Goal: Transaction & Acquisition: Purchase product/service

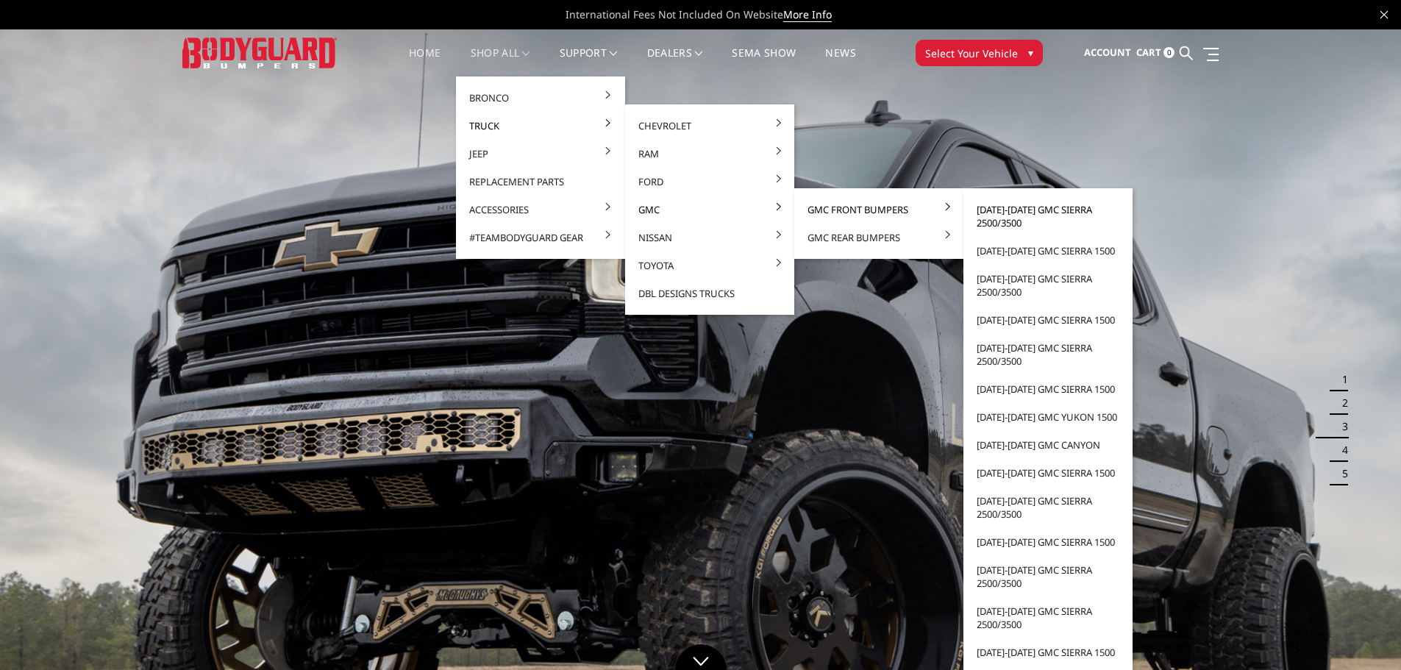
click at [1016, 210] on link "[DATE]-[DATE] GMC Sierra 2500/3500" at bounding box center [1048, 216] width 157 height 41
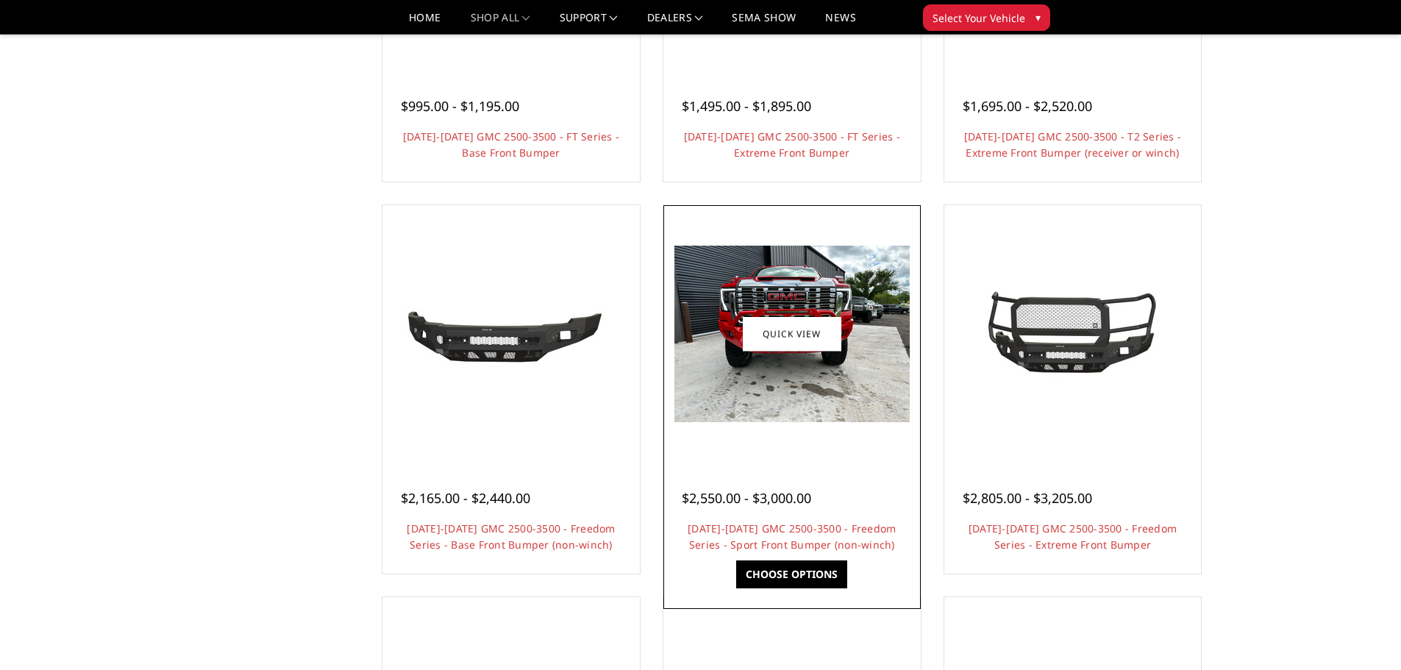
scroll to position [425, 0]
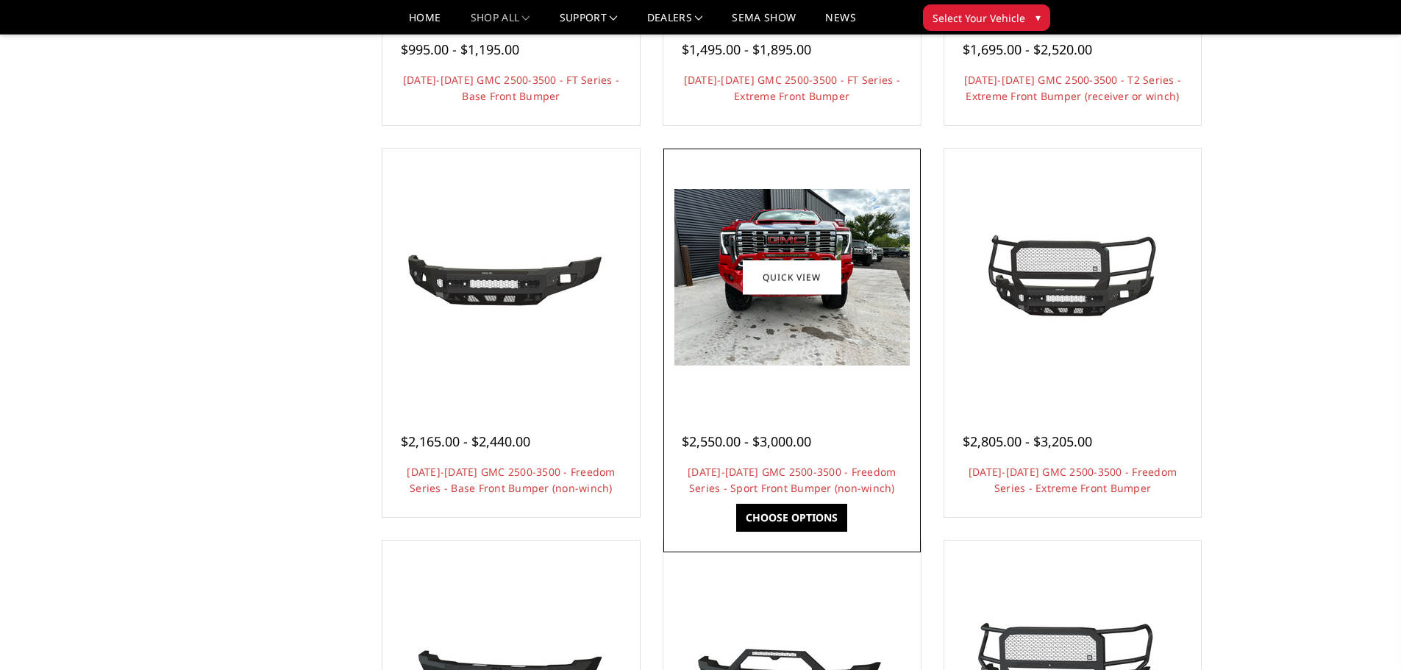
click at [800, 296] on img at bounding box center [792, 277] width 235 height 177
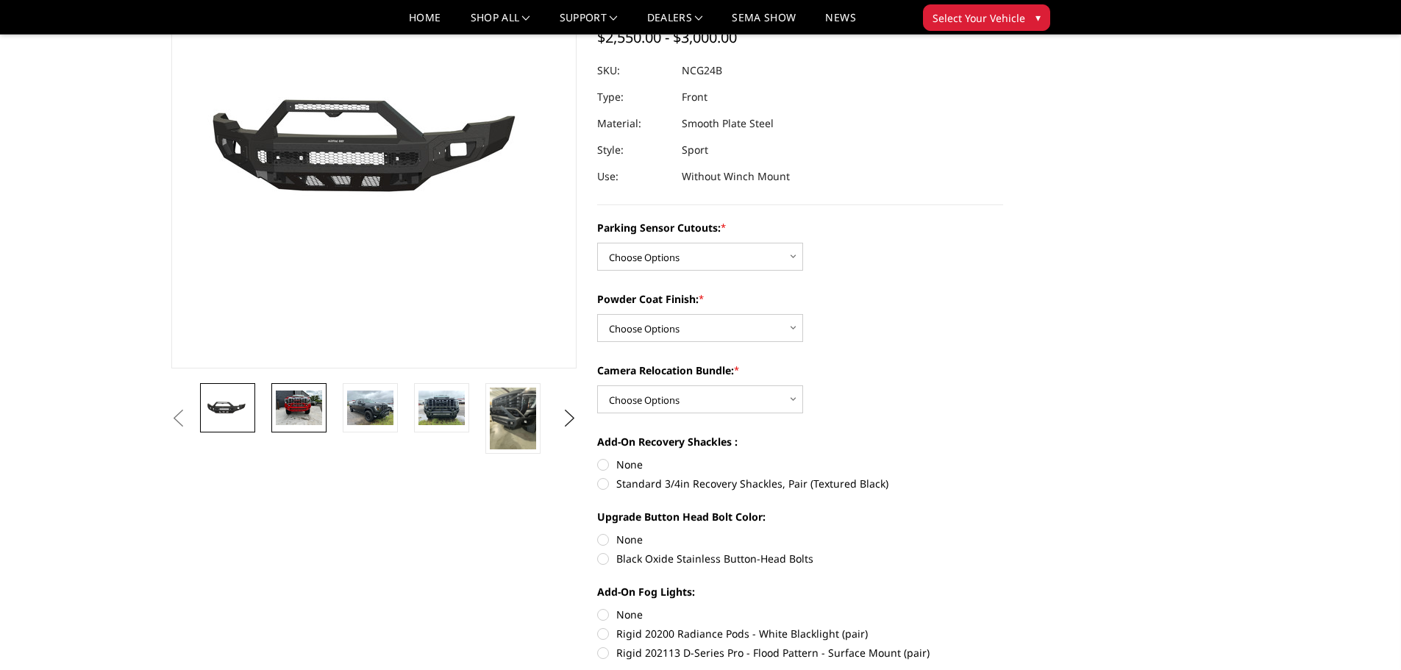
click at [311, 409] on img at bounding box center [299, 408] width 46 height 35
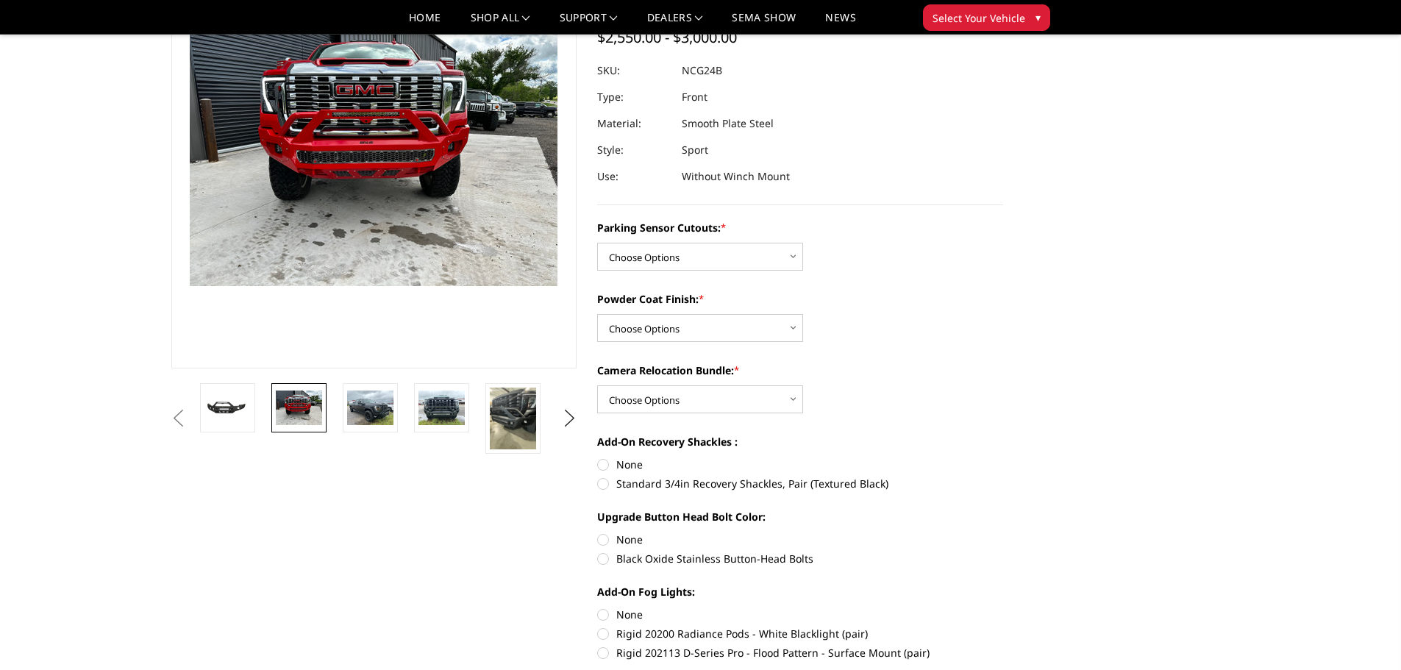
scroll to position [96, 0]
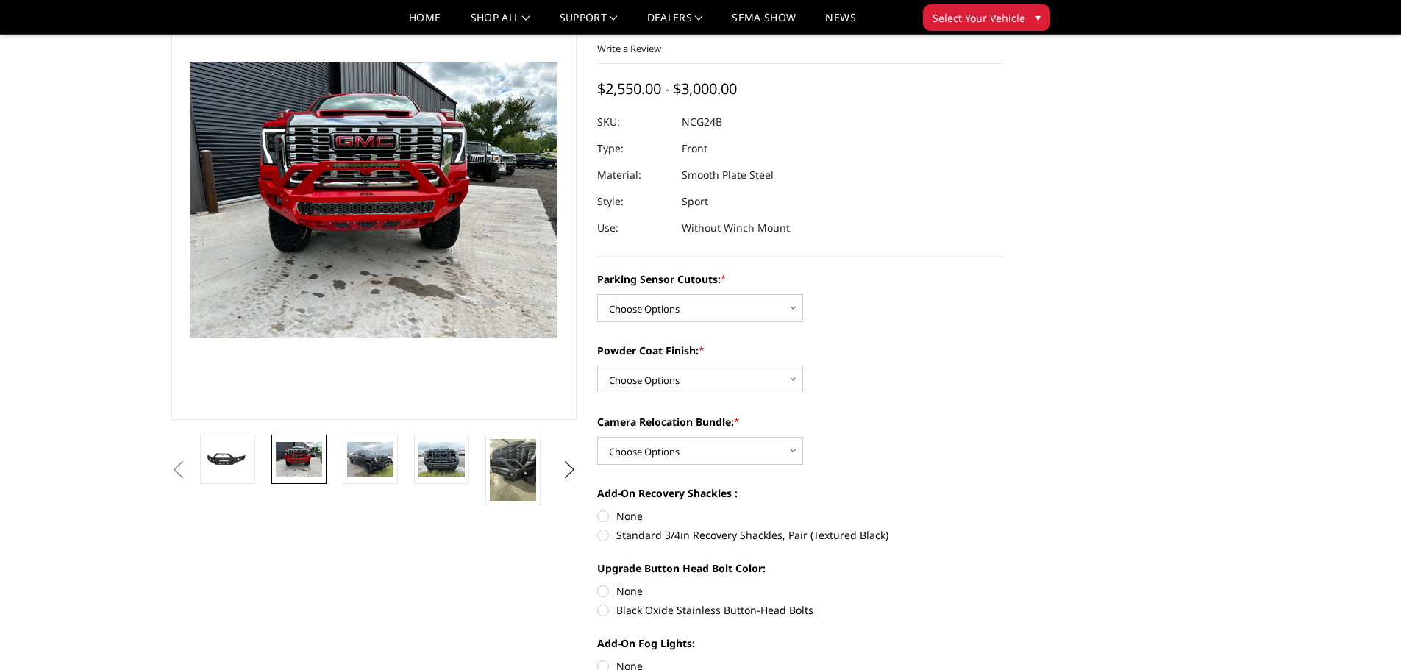
click at [378, 169] on img at bounding box center [369, 218] width 942 height 706
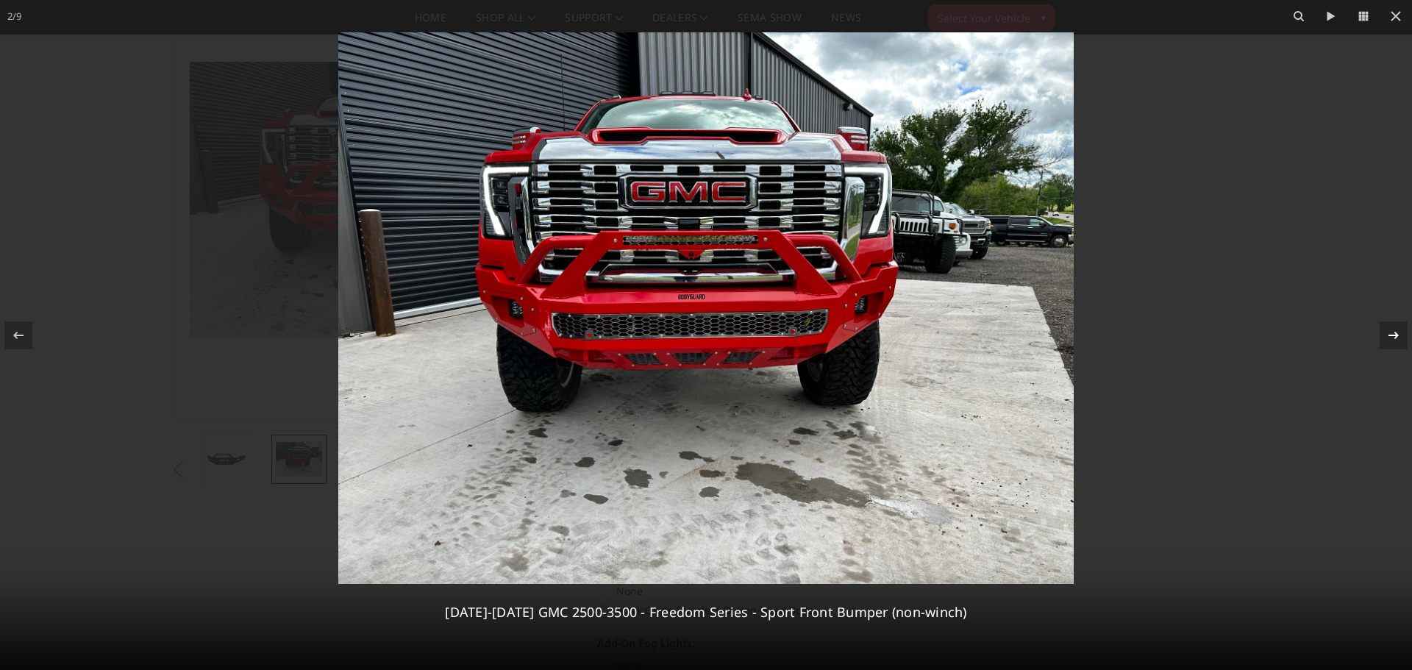
click at [1388, 336] on icon at bounding box center [1394, 336] width 18 height 18
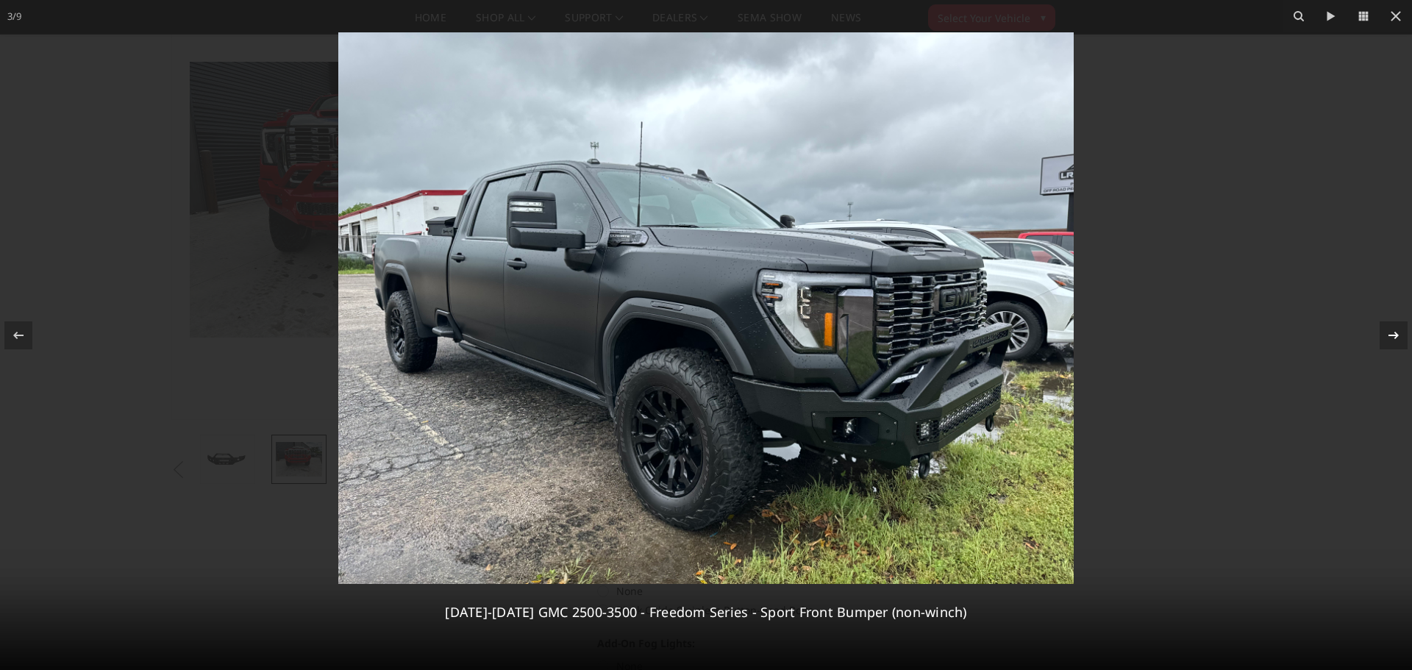
click at [1388, 336] on icon at bounding box center [1394, 336] width 18 height 18
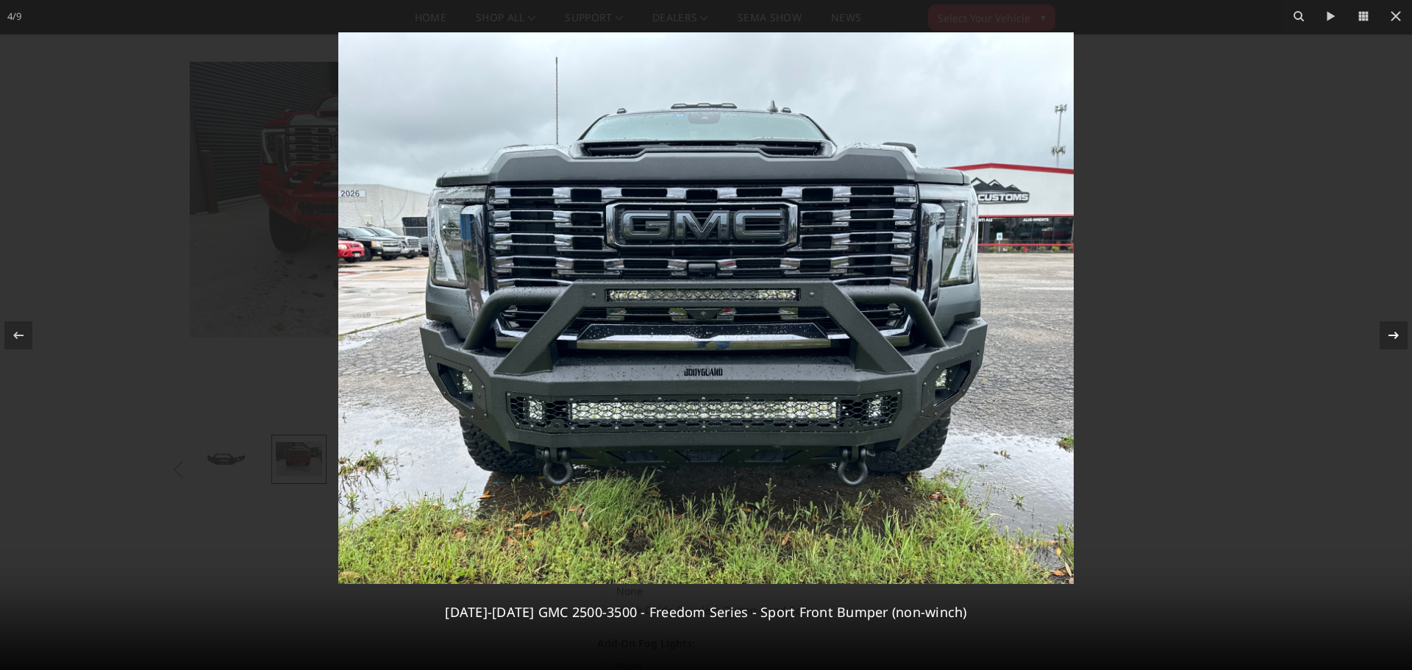
click at [1388, 336] on icon at bounding box center [1394, 336] width 18 height 18
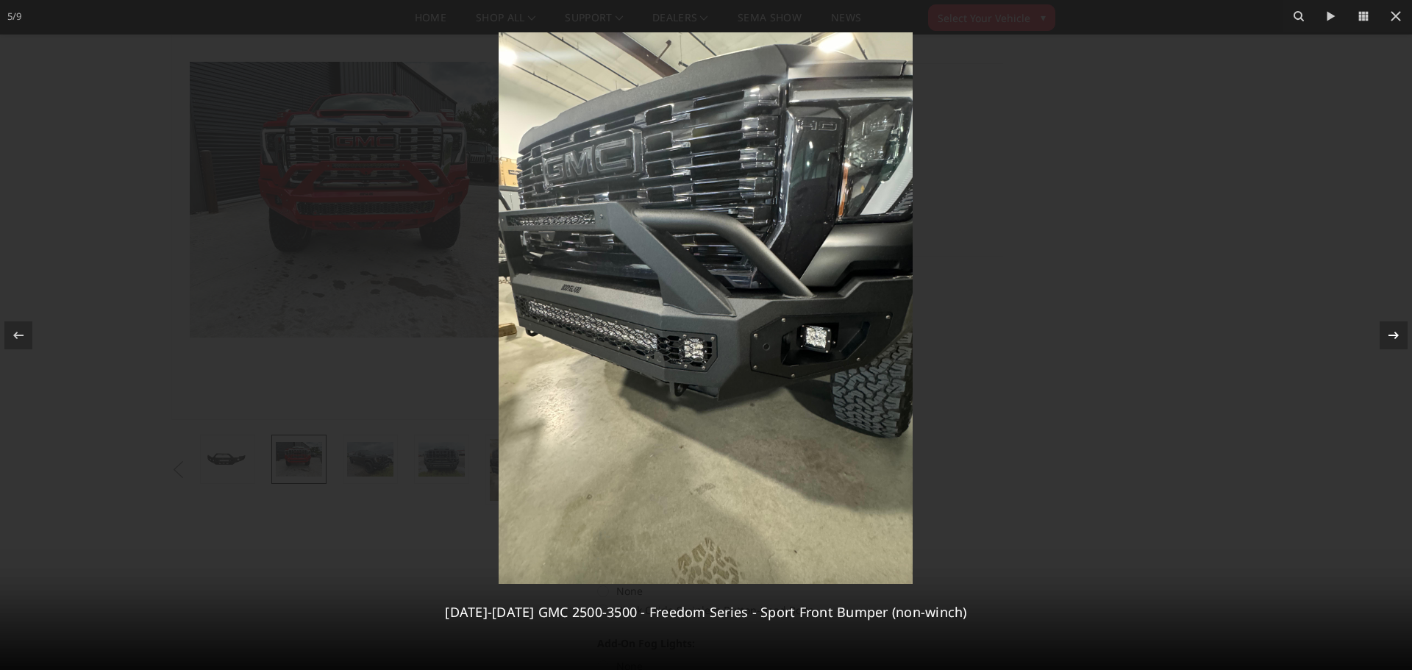
click at [1388, 336] on icon at bounding box center [1394, 336] width 18 height 18
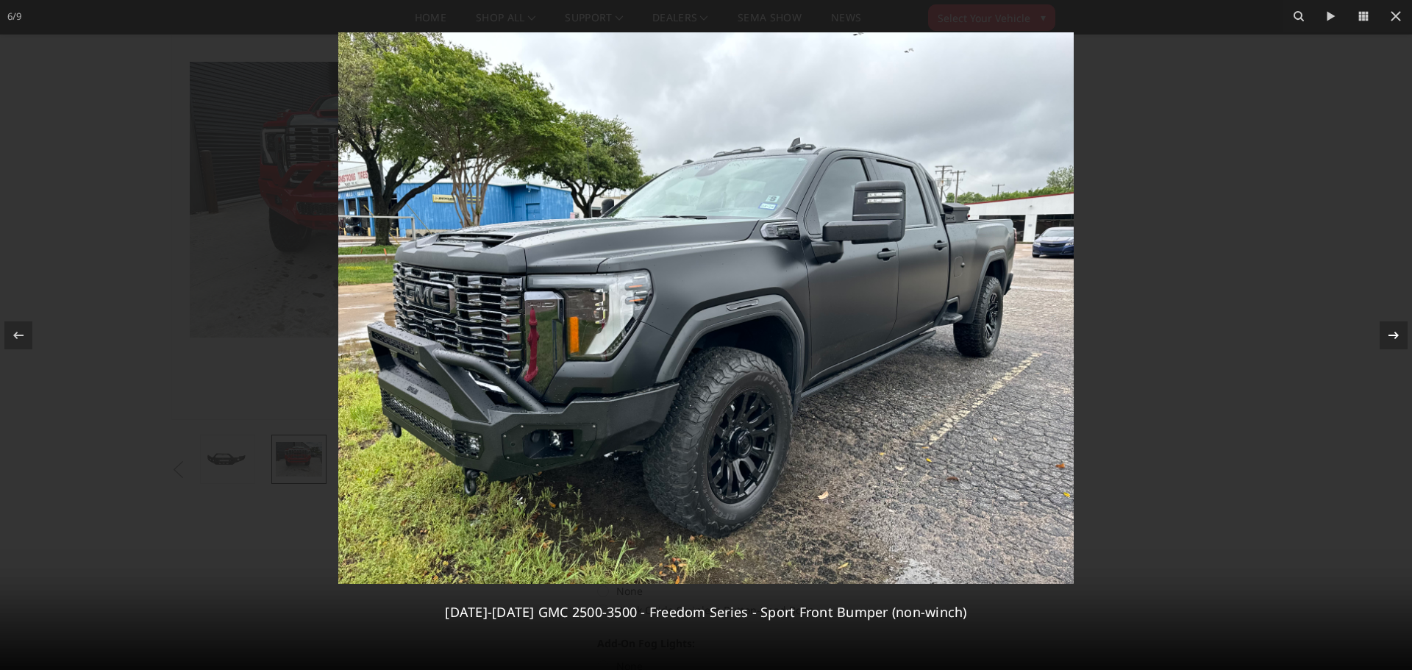
click at [1392, 332] on icon at bounding box center [1394, 336] width 18 height 18
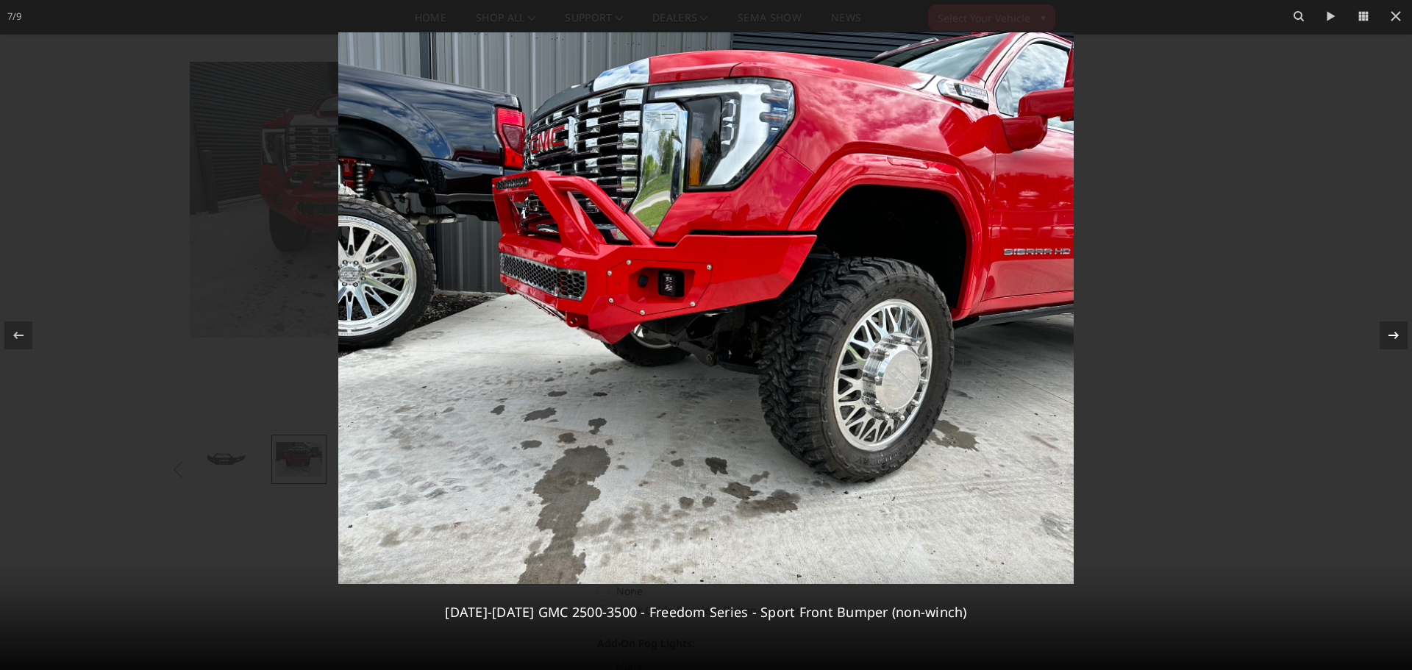
click at [1395, 332] on icon at bounding box center [1394, 336] width 18 height 18
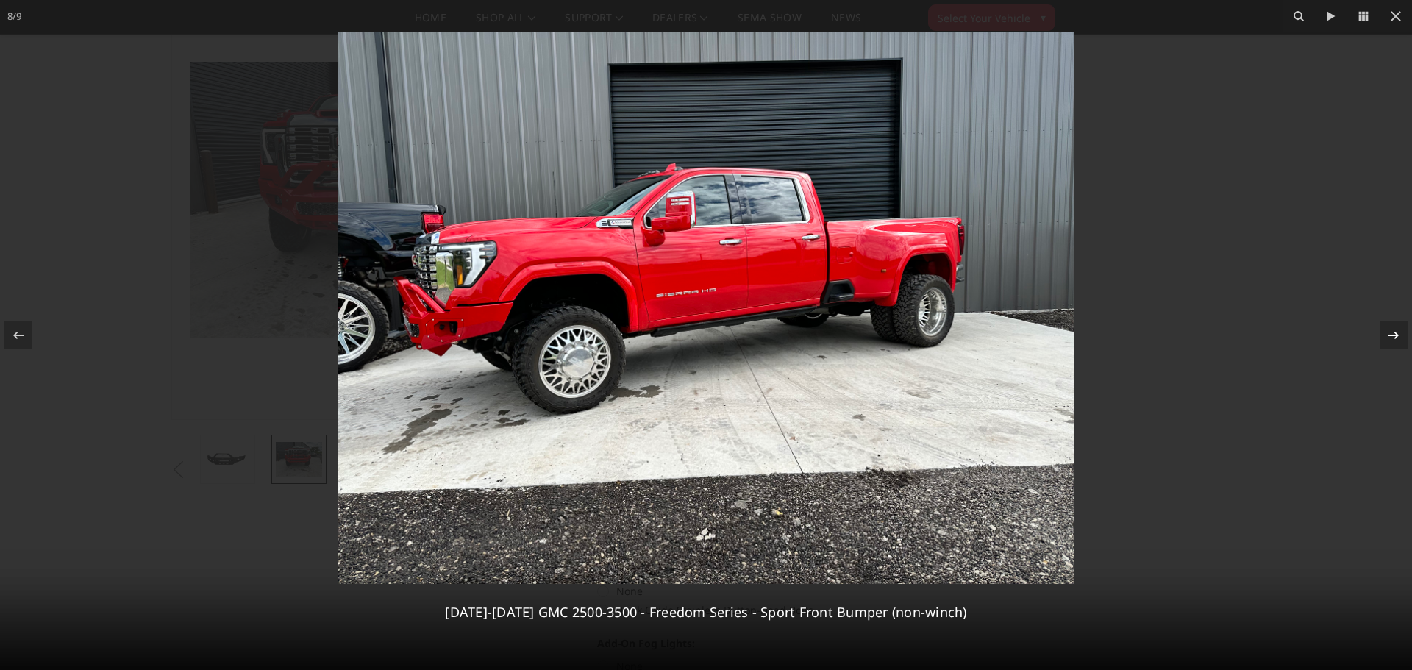
click at [1394, 332] on icon at bounding box center [1394, 336] width 18 height 18
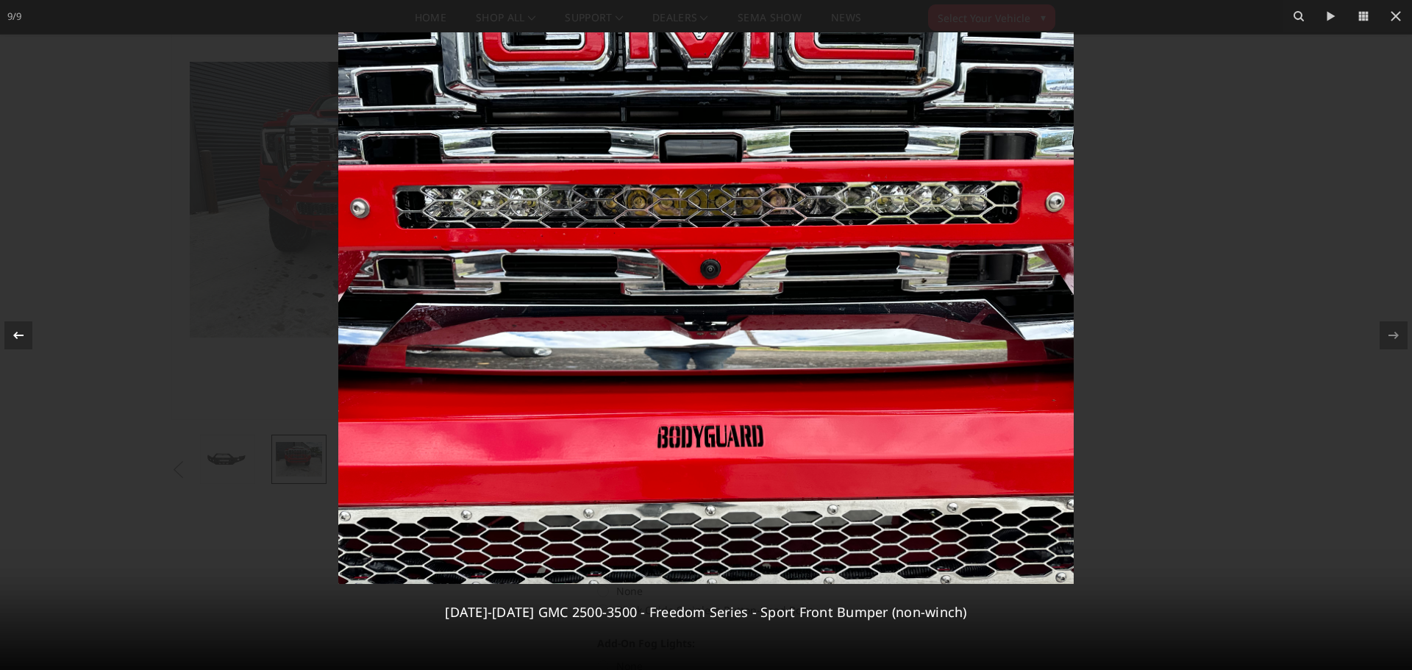
click at [14, 335] on icon at bounding box center [18, 334] width 10 height 7
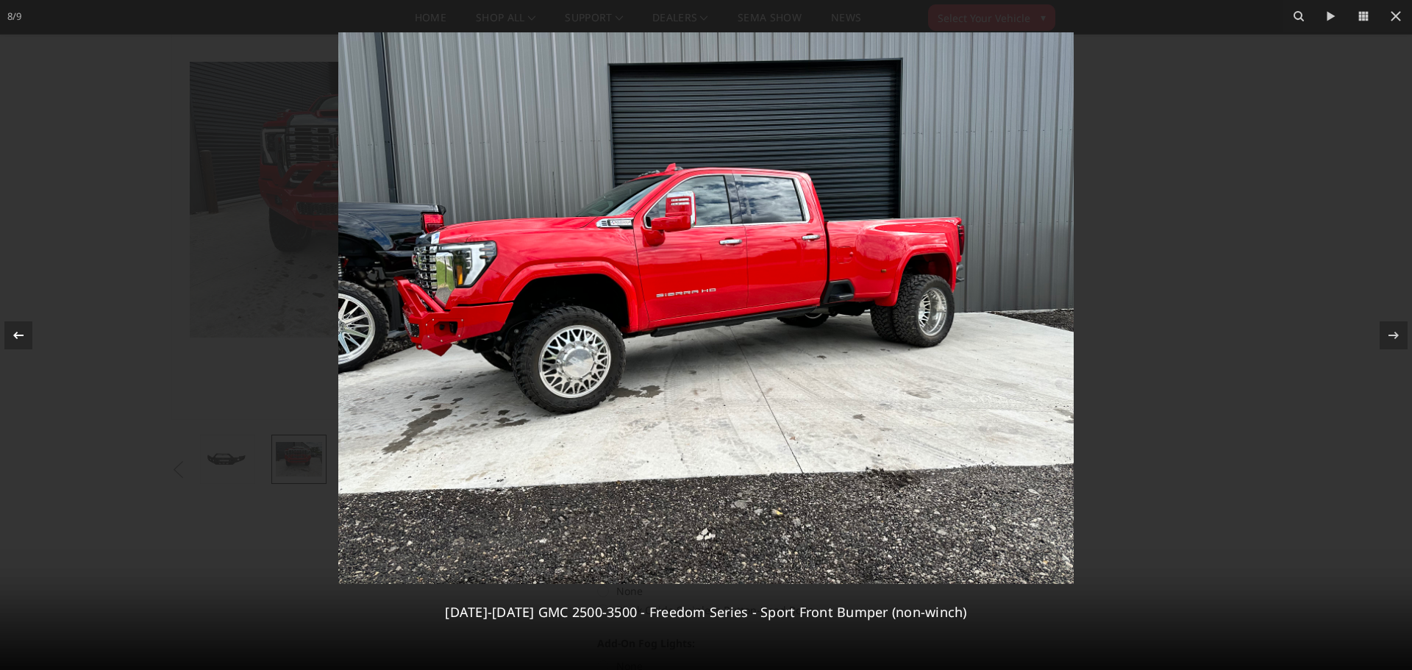
click at [14, 335] on icon at bounding box center [18, 334] width 10 height 7
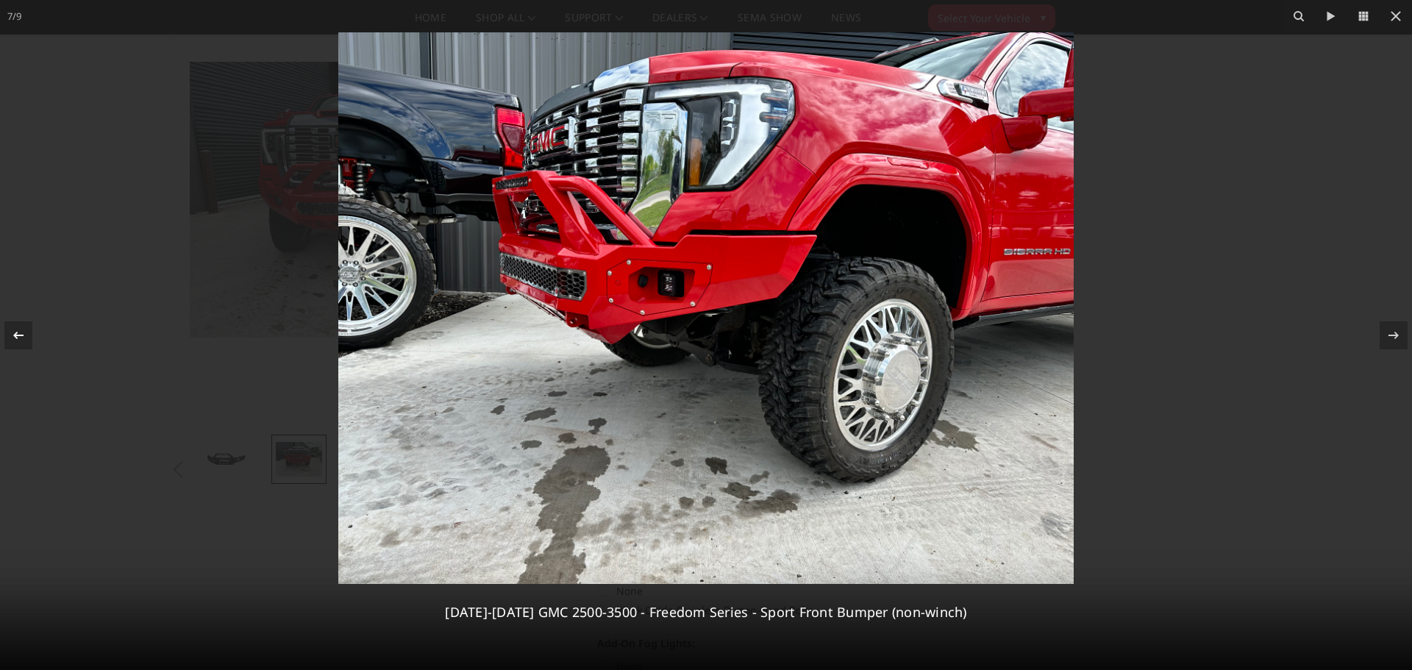
click at [14, 335] on icon at bounding box center [18, 334] width 10 height 7
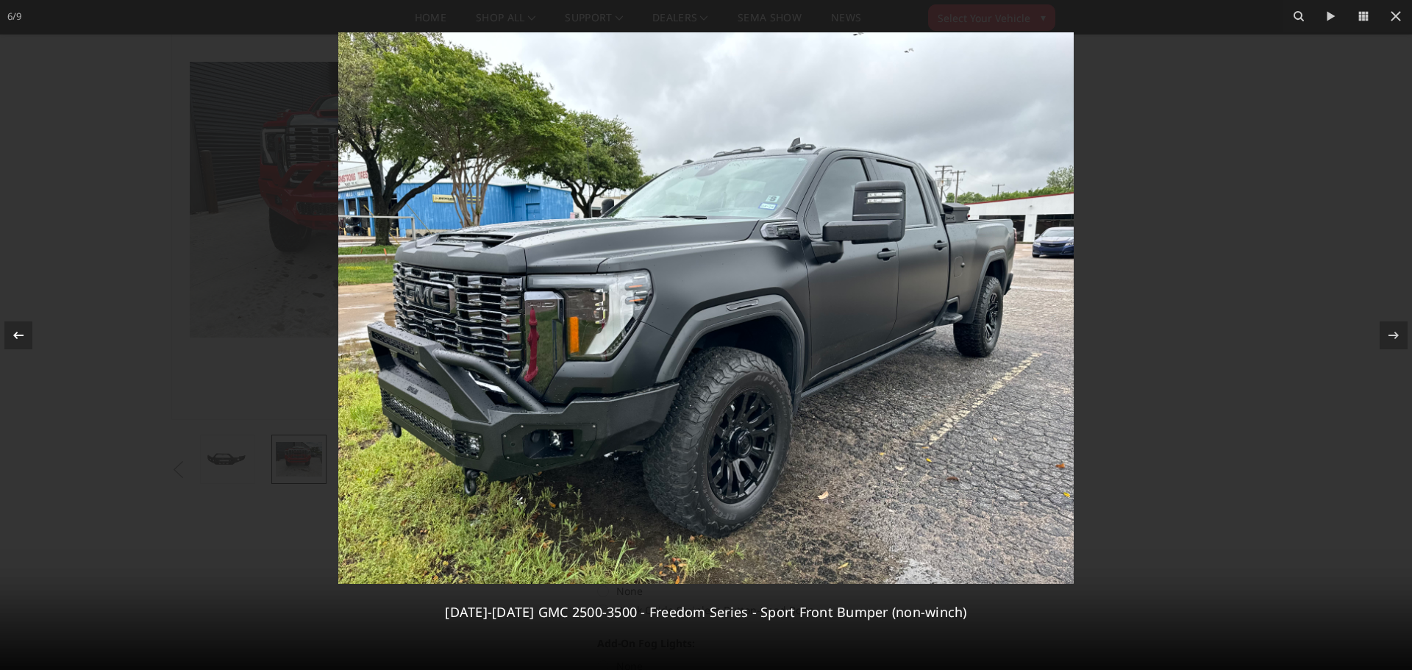
click at [14, 335] on icon at bounding box center [18, 334] width 10 height 7
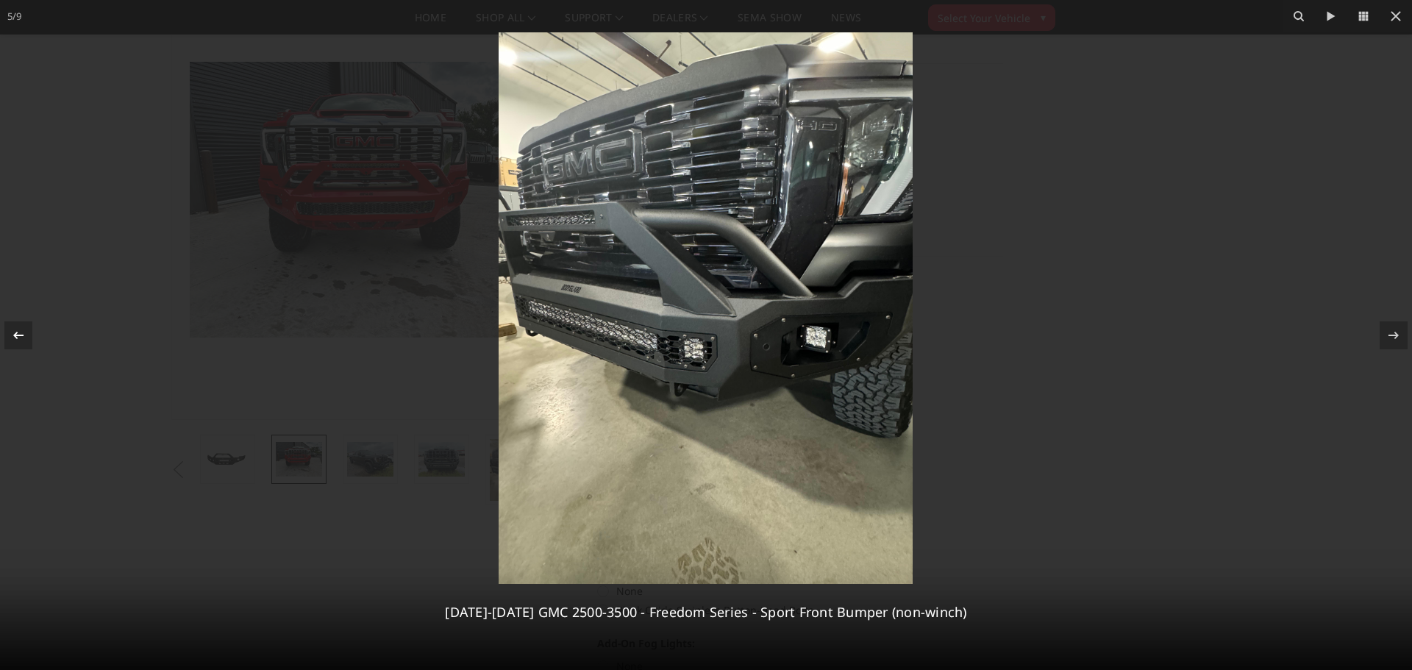
click at [14, 335] on icon at bounding box center [18, 334] width 10 height 7
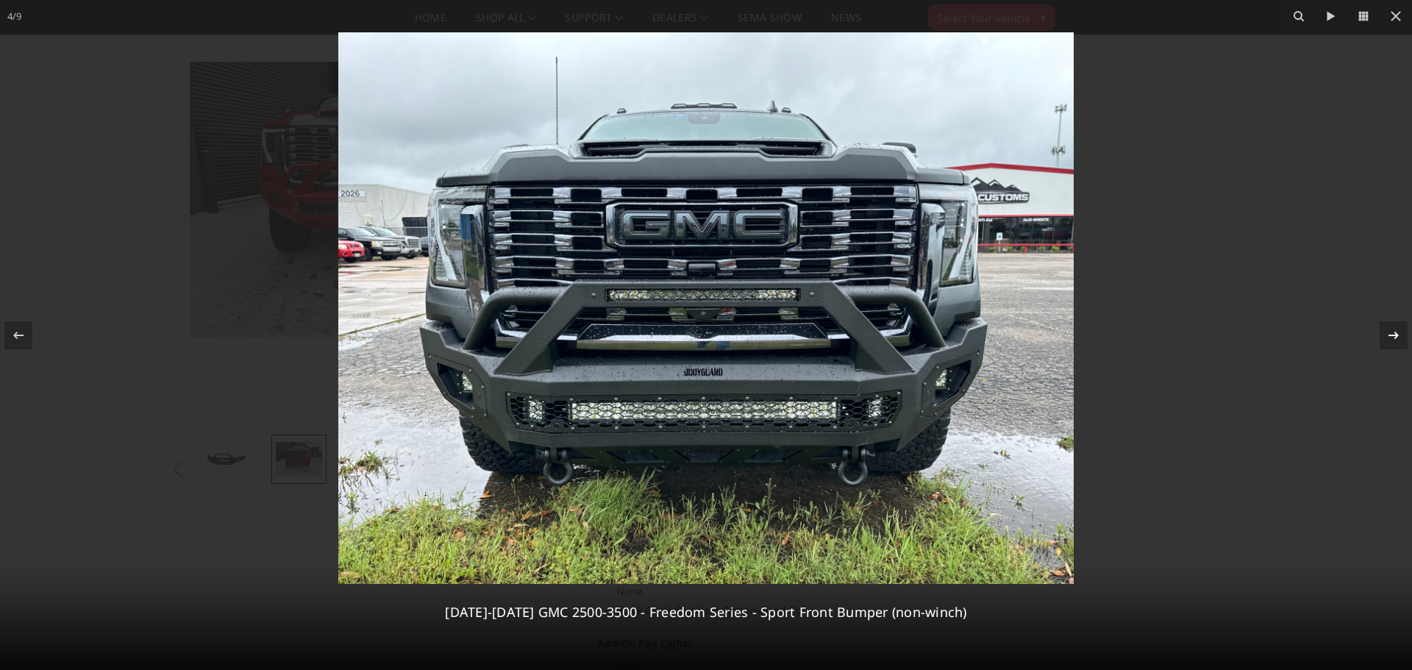
click at [1387, 334] on icon at bounding box center [1394, 336] width 18 height 18
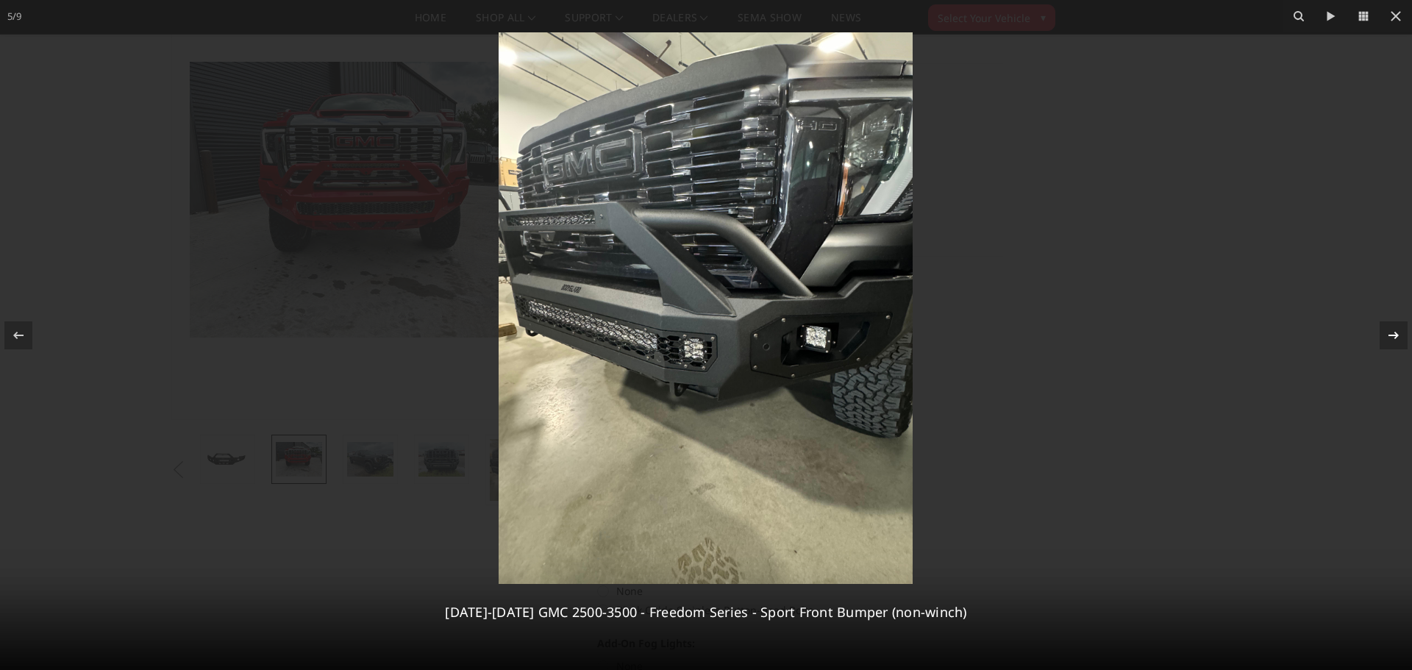
click at [1388, 334] on icon at bounding box center [1394, 336] width 18 height 18
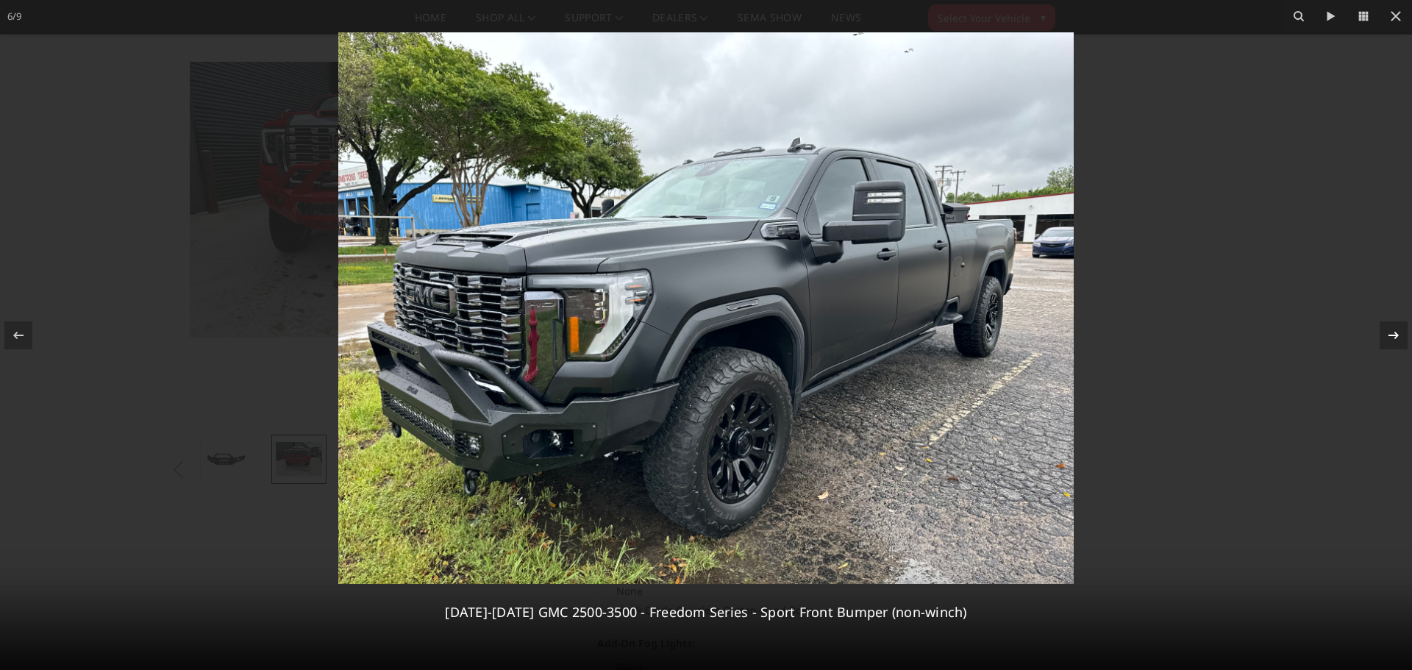
click at [1390, 333] on icon at bounding box center [1394, 336] width 18 height 18
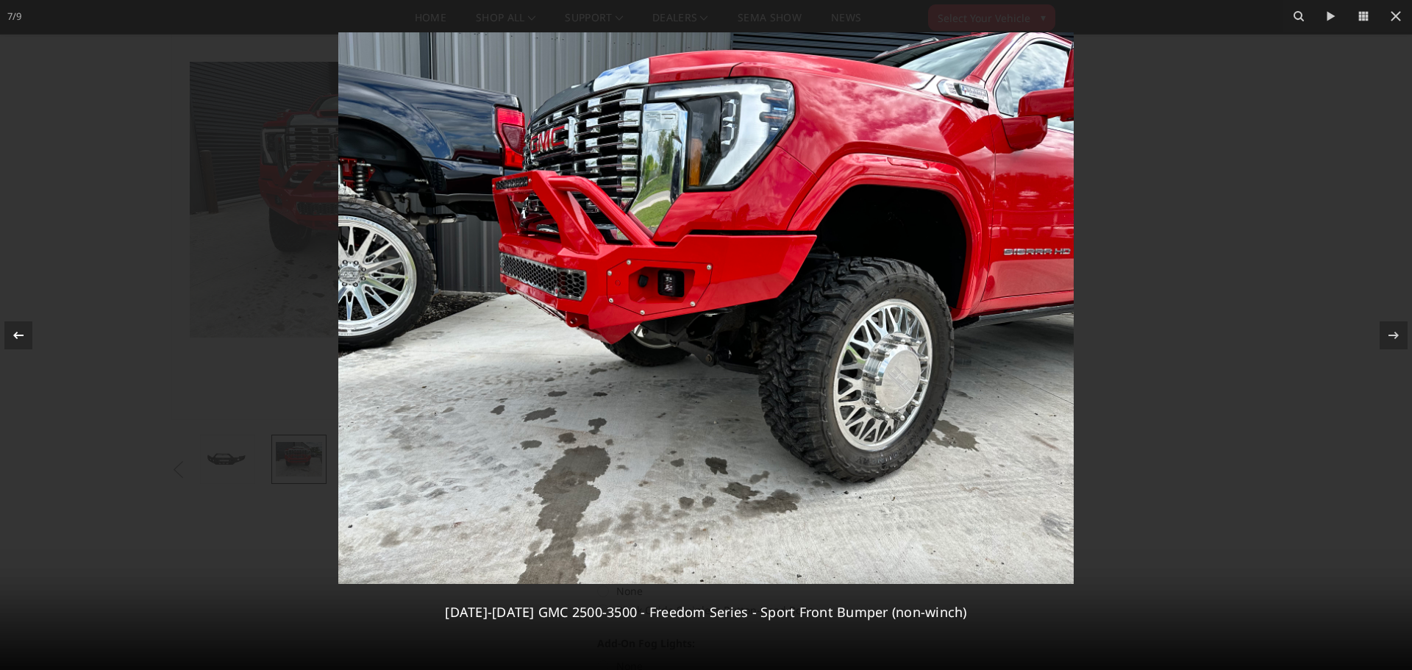
click at [7, 336] on div at bounding box center [18, 335] width 28 height 28
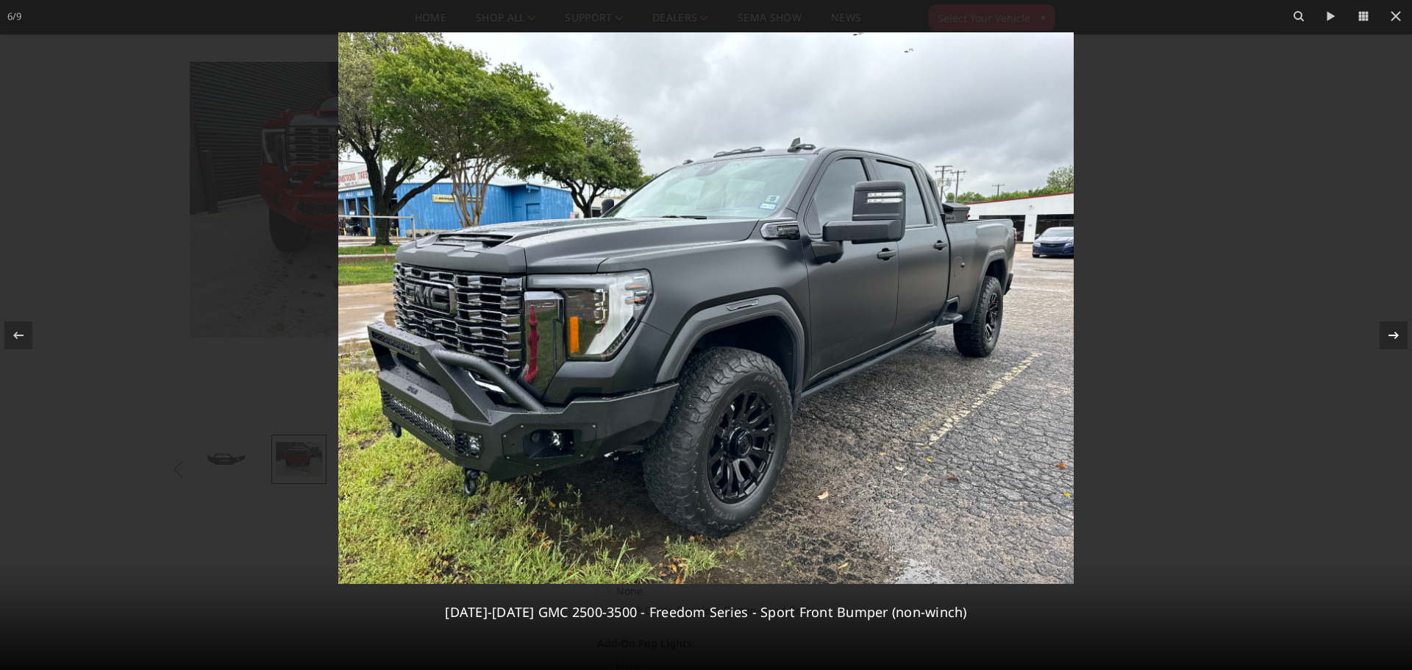
click at [1393, 341] on icon at bounding box center [1394, 336] width 18 height 18
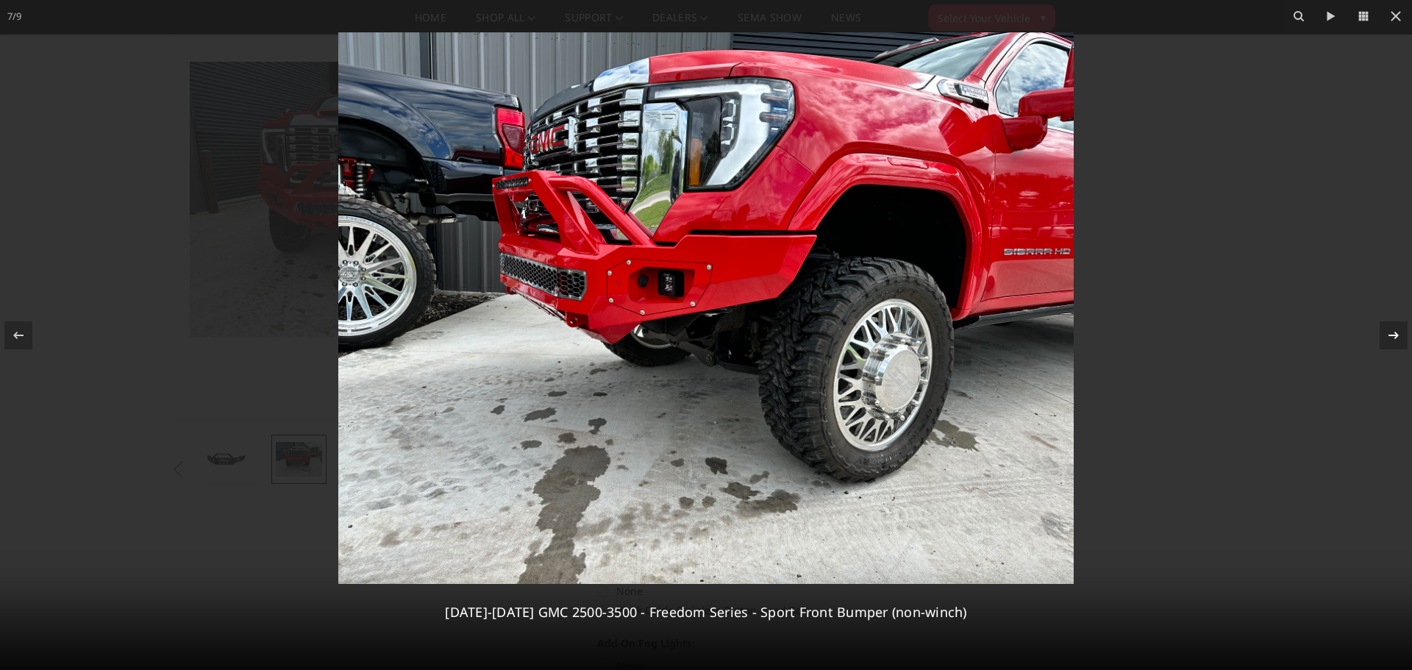
click at [1393, 341] on icon at bounding box center [1394, 336] width 18 height 18
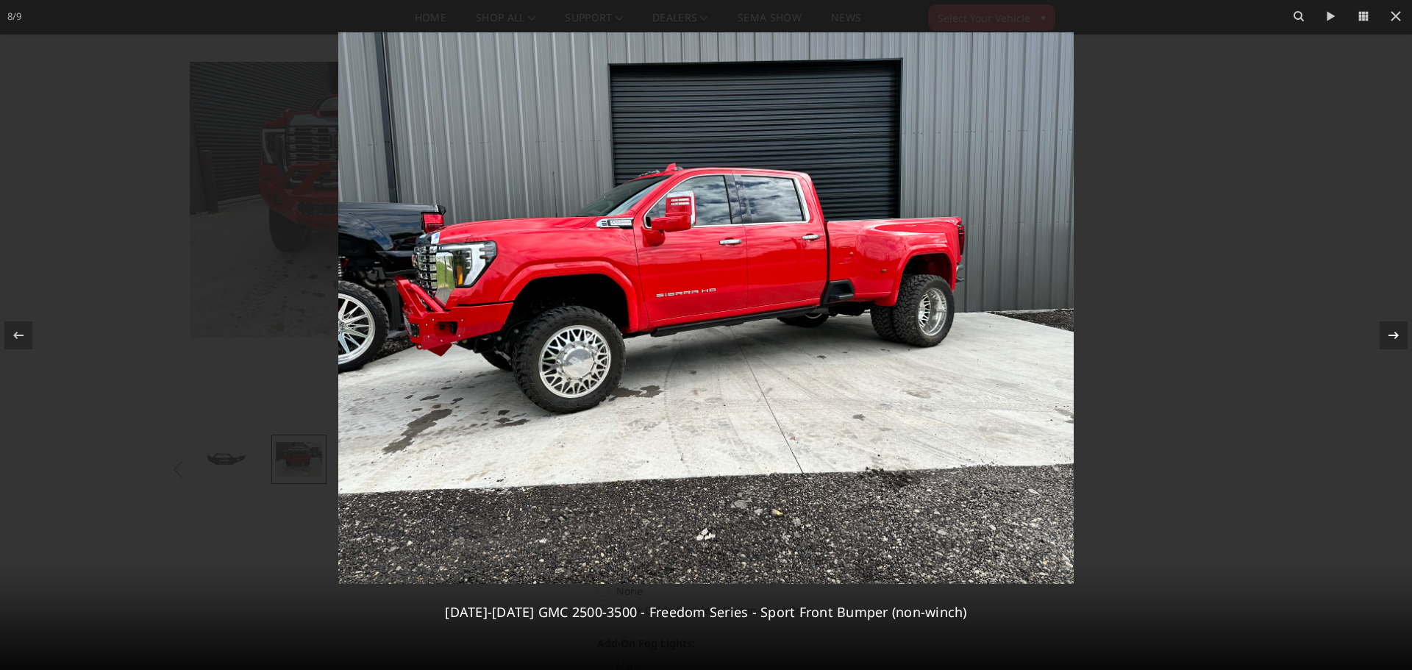
click at [1393, 339] on icon at bounding box center [1394, 336] width 18 height 18
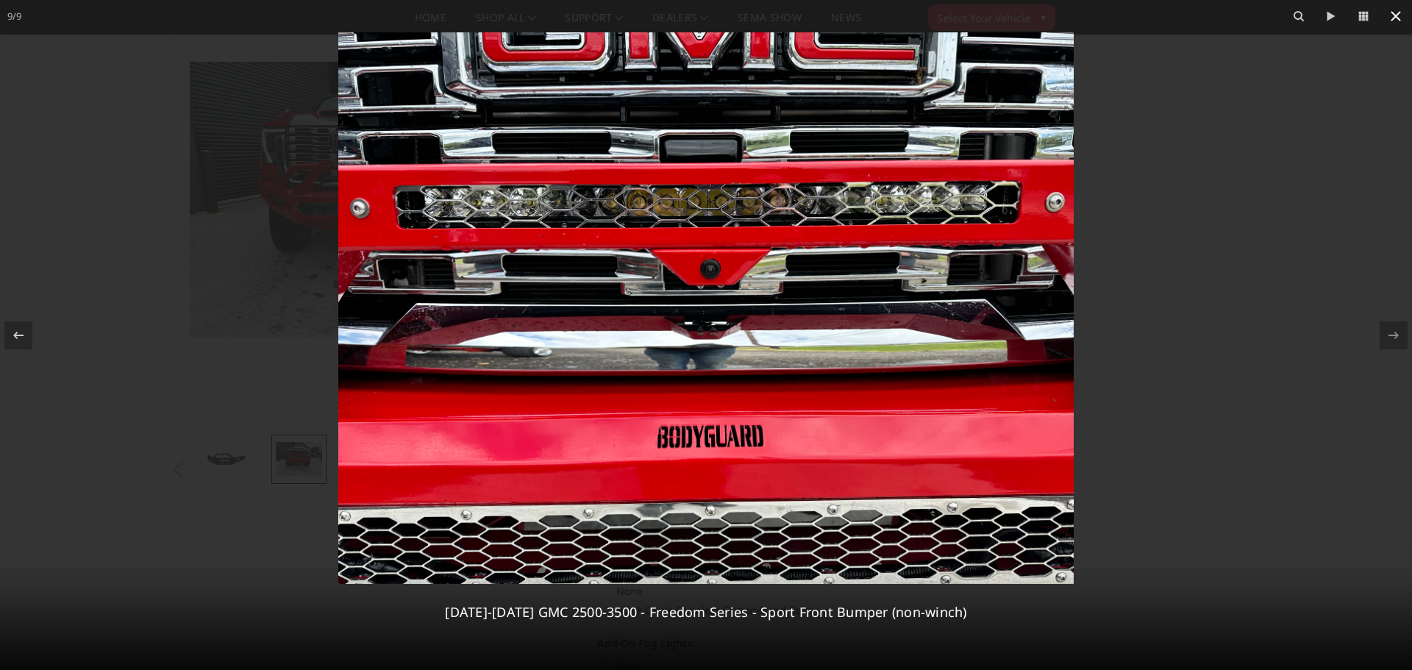
click at [1398, 21] on icon at bounding box center [1396, 16] width 18 height 18
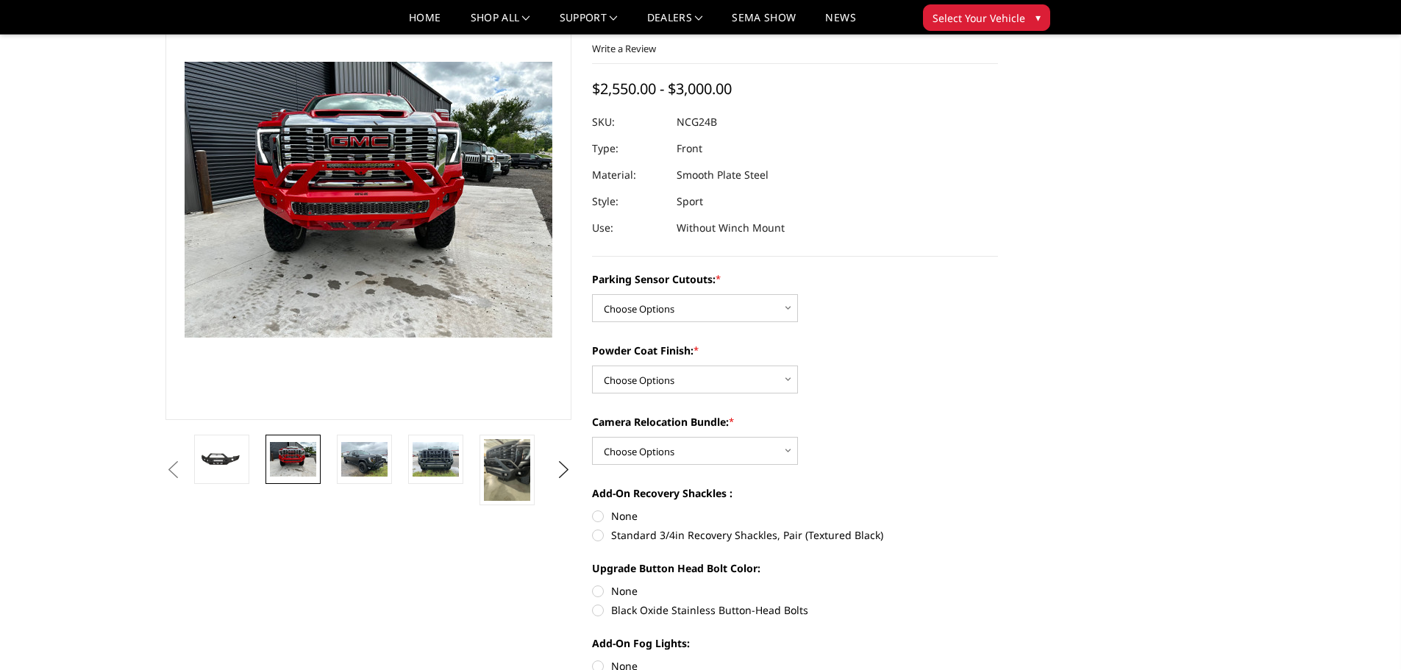
scroll to position [0, 288]
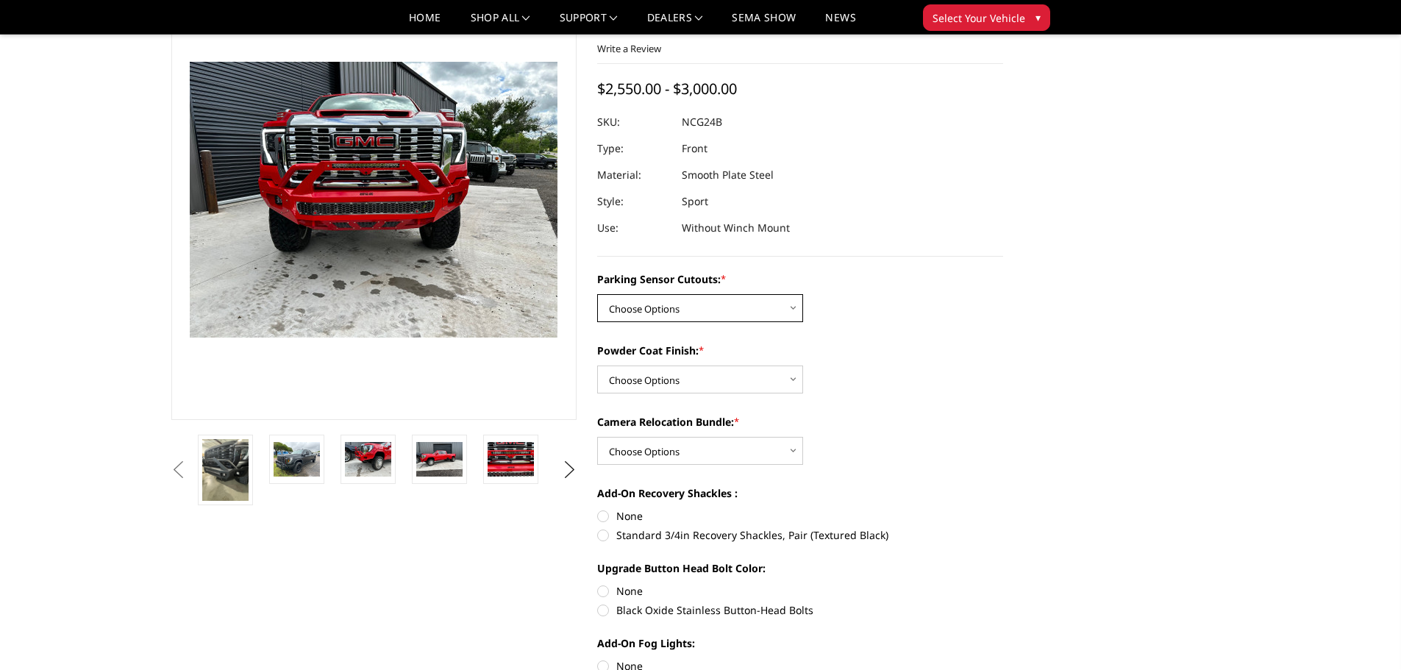
click at [678, 316] on select "Choose Options No - Without Parking Sensor Cutouts Yes - With Parking Sensor Cu…" at bounding box center [700, 308] width 206 height 28
select select "2854"
click at [597, 294] on select "Choose Options No - Without Parking Sensor Cutouts Yes - With Parking Sensor Cu…" at bounding box center [700, 308] width 206 height 28
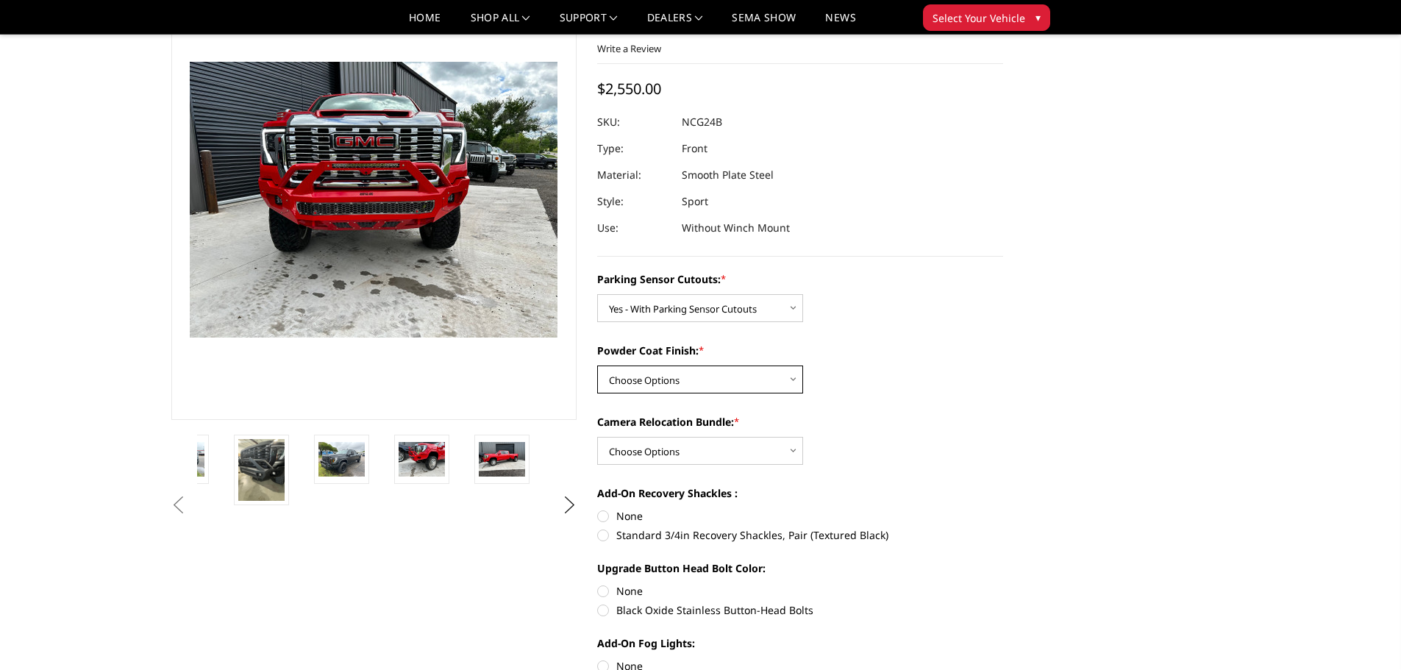
click at [683, 379] on select "Choose Options Bare Metal Texture Black Powder Coat" at bounding box center [700, 380] width 206 height 28
select select "2856"
click at [597, 366] on select "Choose Options Bare Metal Texture Black Powder Coat" at bounding box center [700, 380] width 206 height 28
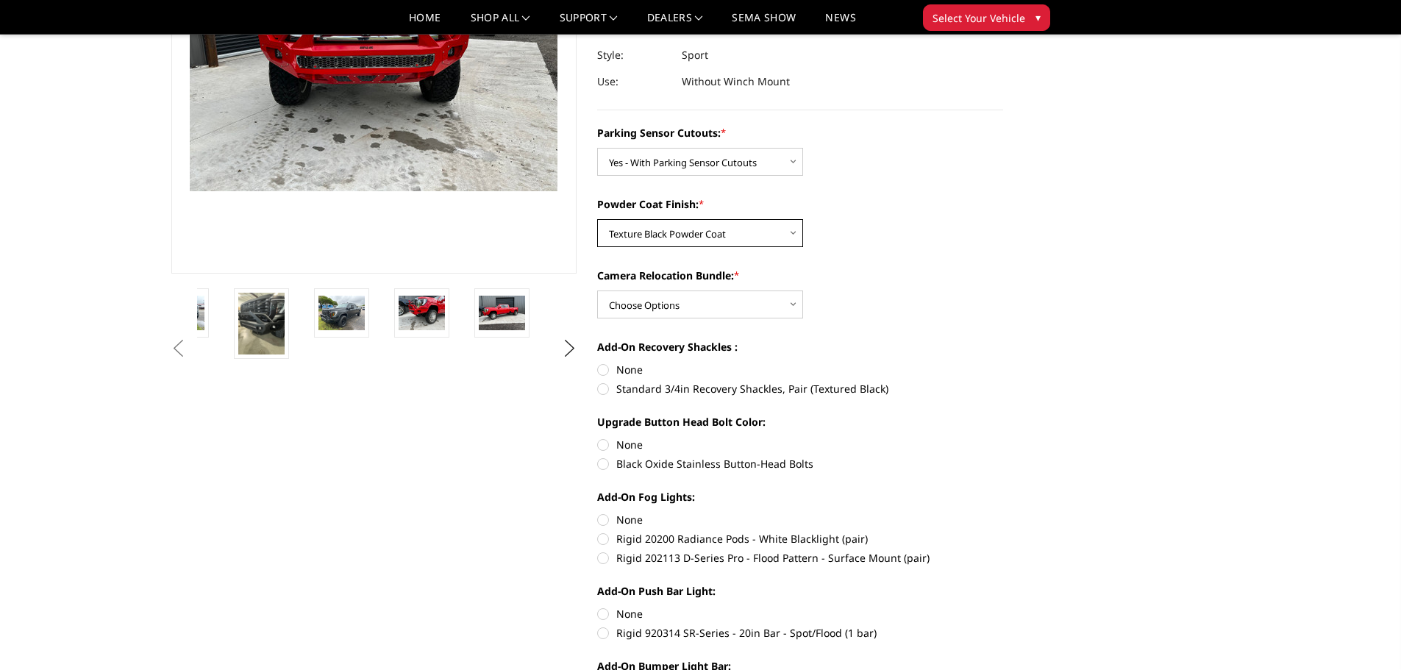
scroll to position [243, 0]
click at [677, 302] on select "Choose Options WITH Camera Relocation Bundle WITHOUT Camera Relocation Bundle" at bounding box center [700, 304] width 206 height 28
select select "2857"
click at [597, 290] on select "Choose Options WITH Camera Relocation Bundle WITHOUT Camera Relocation Bundle" at bounding box center [700, 304] width 206 height 28
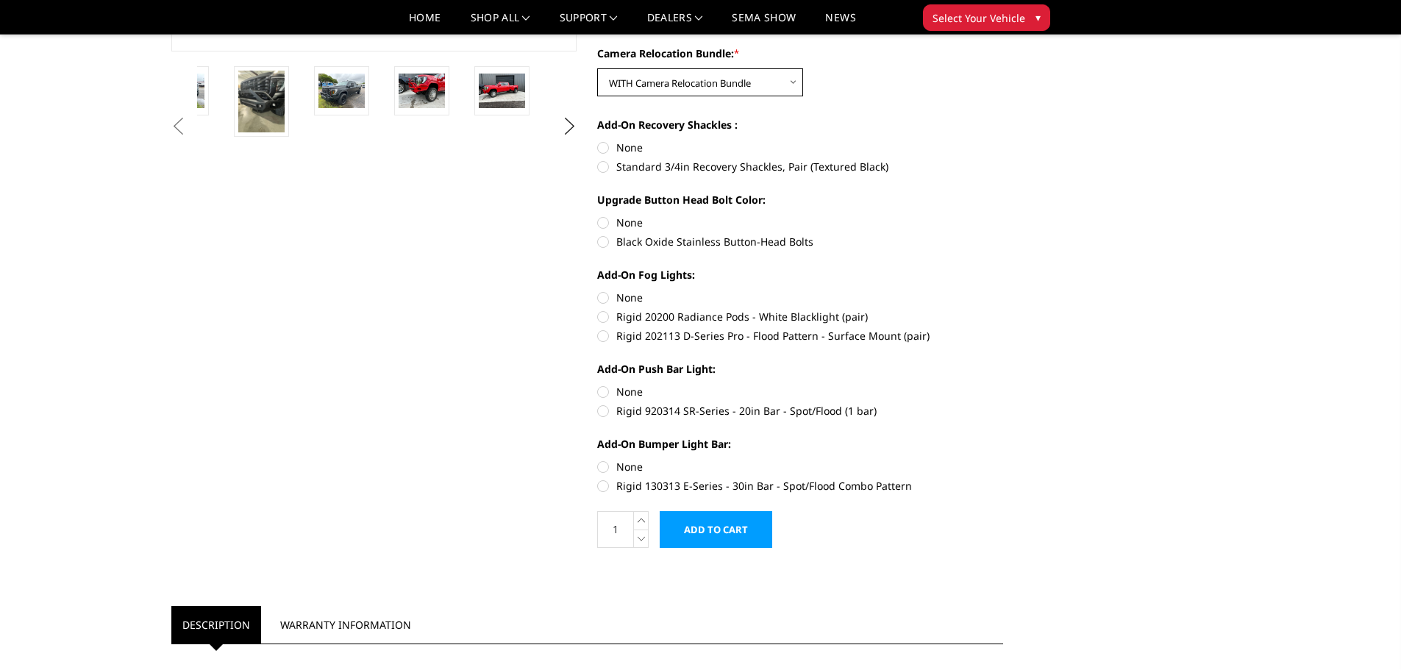
scroll to position [368, 0]
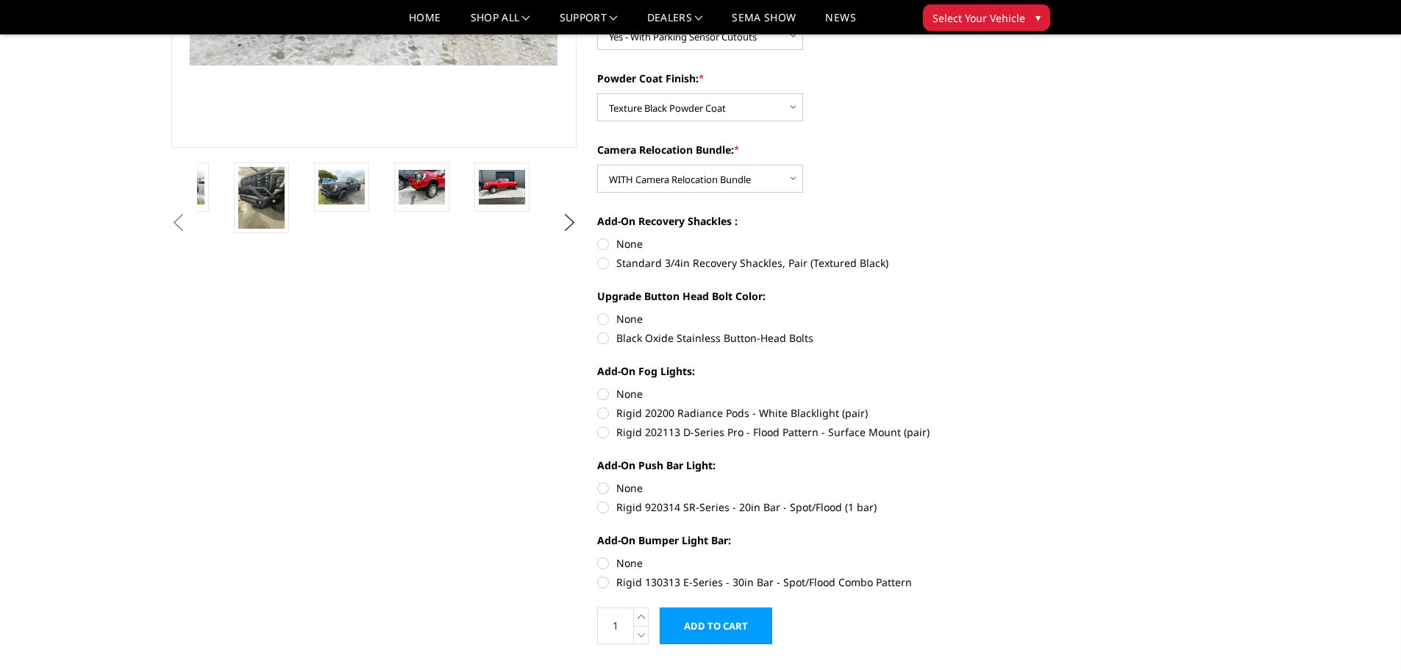
click at [604, 261] on label "Standard 3/4in Recovery Shackles, Pair (Textured Black)" at bounding box center [800, 262] width 406 height 15
click at [1003, 237] on input "Standard 3/4in Recovery Shackles, Pair (Textured Black)" at bounding box center [1003, 236] width 1 height 1
radio input "true"
click at [602, 335] on label "Black Oxide Stainless Button-Head Bolts" at bounding box center [800, 337] width 406 height 15
click at [1003, 312] on input "Black Oxide Stainless Button-Head Bolts" at bounding box center [1003, 311] width 1 height 1
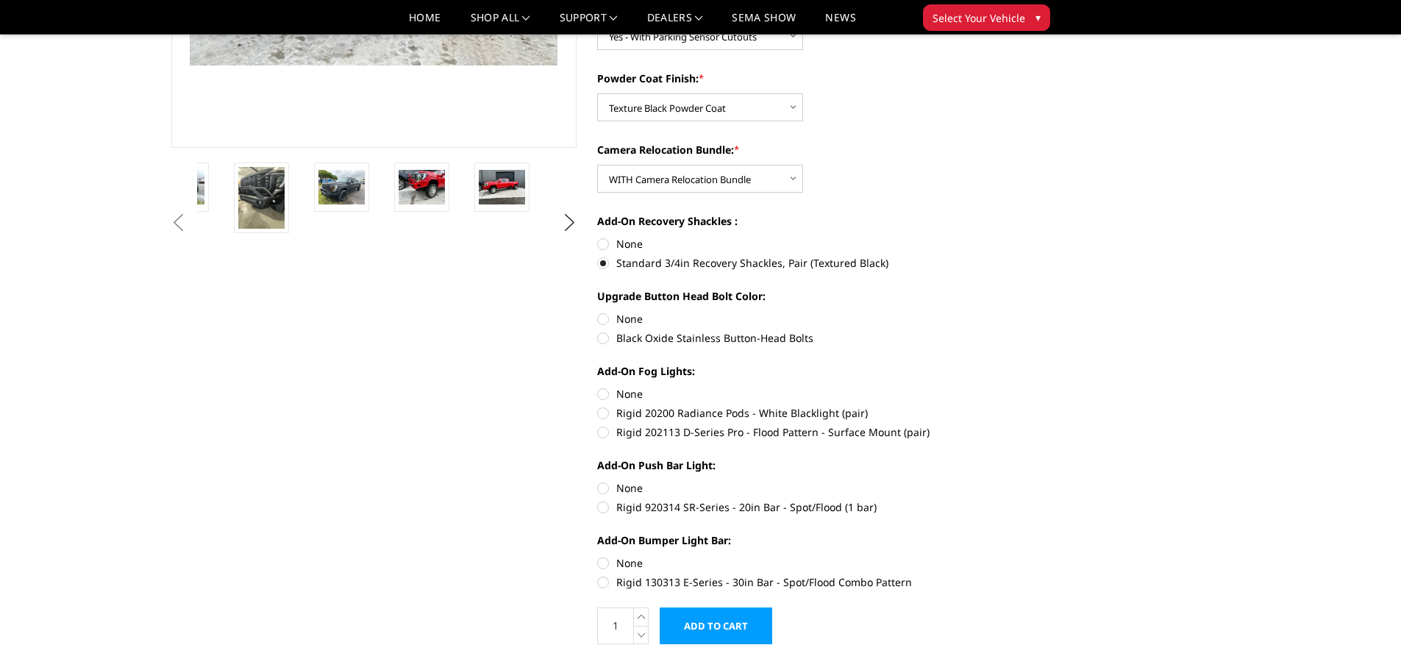
radio input "true"
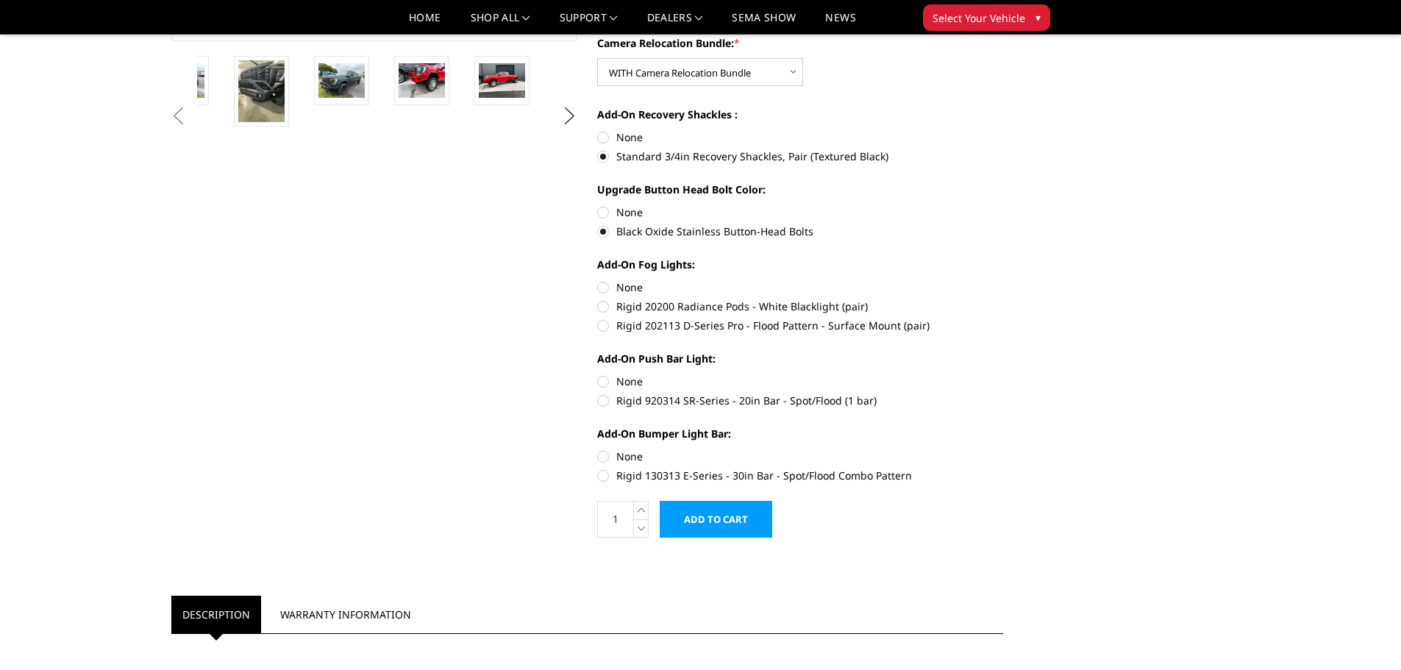
scroll to position [441, 0]
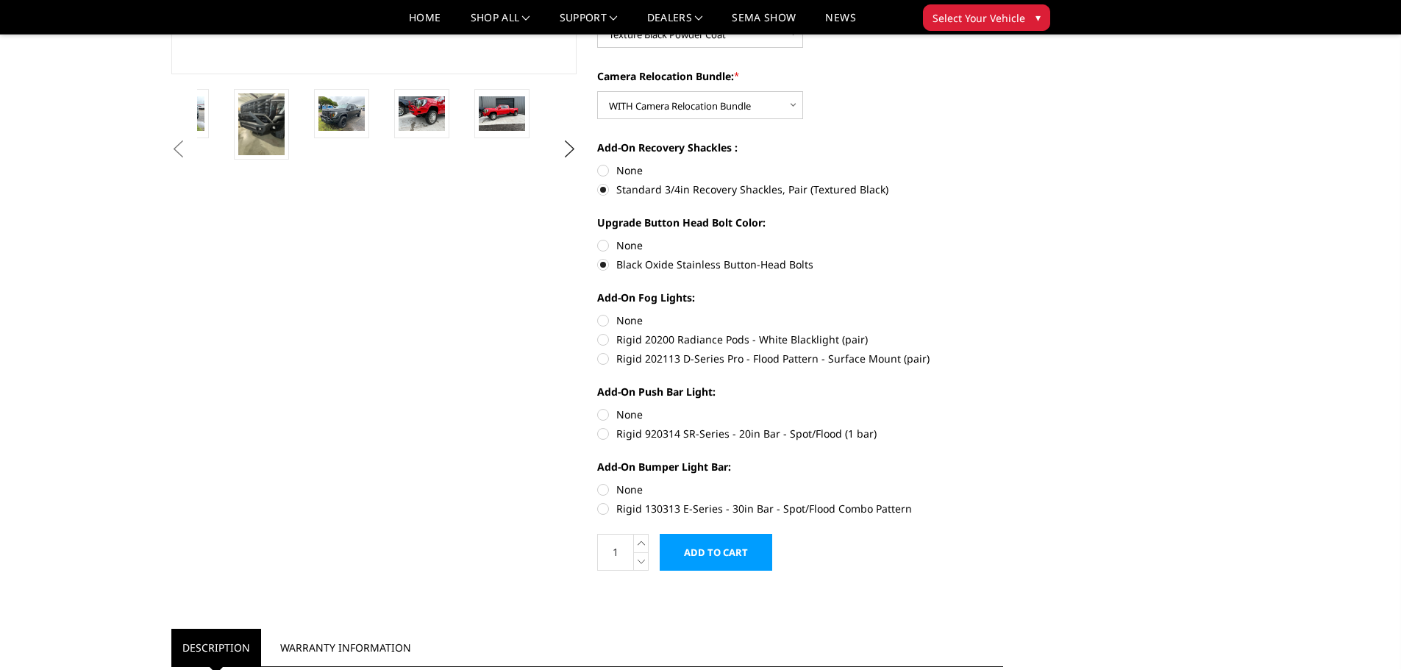
click at [604, 355] on label "Rigid 202113 D-Series Pro - Flood Pattern - Surface Mount (pair)" at bounding box center [800, 358] width 406 height 15
click at [1003, 333] on input "Rigid 202113 D-Series Pro - Flood Pattern - Surface Mount (pair)" at bounding box center [1003, 332] width 1 height 1
radio input "true"
click at [605, 431] on label "Rigid 920314 SR-Series - 20in Bar - Spot/Flood (1 bar)" at bounding box center [800, 433] width 406 height 15
click at [1003, 408] on input "Rigid 920314 SR-Series - 20in Bar - Spot/Flood (1 bar)" at bounding box center [1003, 407] width 1 height 1
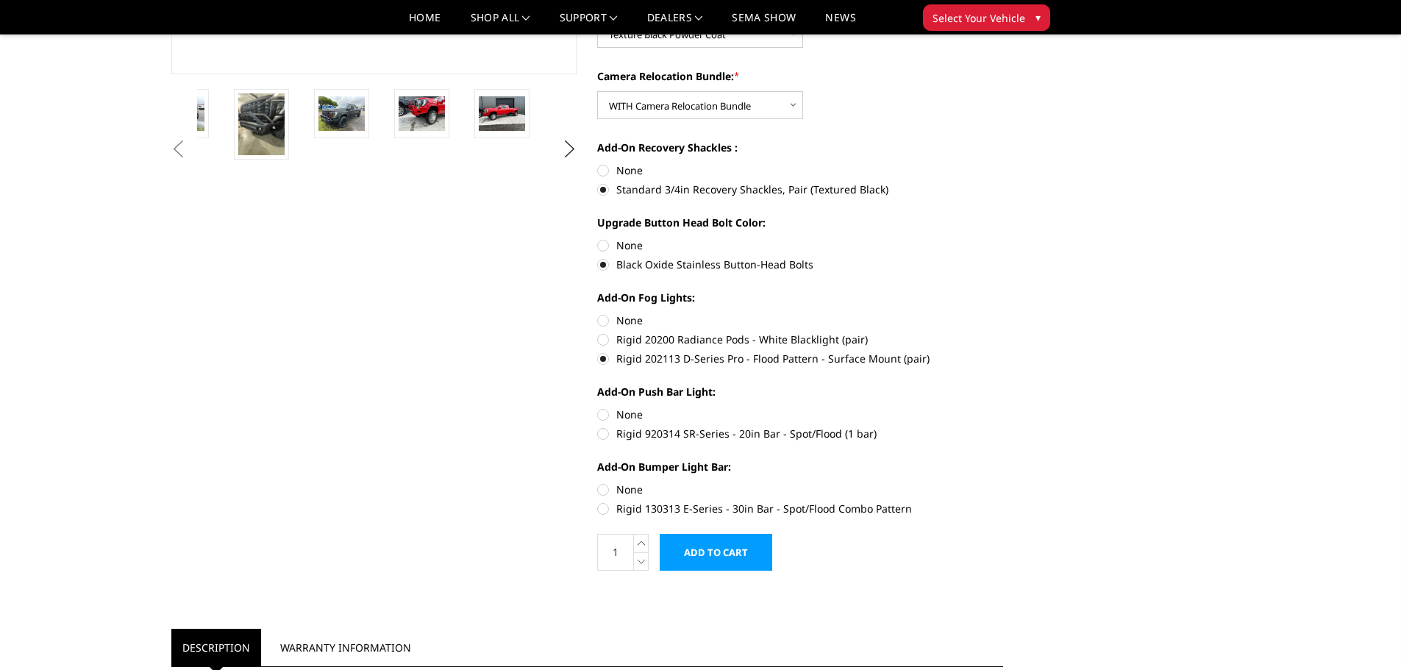
radio input "true"
click at [602, 511] on label "Rigid 130313 E-Series - 30in Bar - Spot/Flood Combo Pattern" at bounding box center [800, 508] width 406 height 15
click at [1003, 483] on input "Rigid 130313 E-Series - 30in Bar - Spot/Flood Combo Pattern" at bounding box center [1003, 482] width 1 height 1
radio input "true"
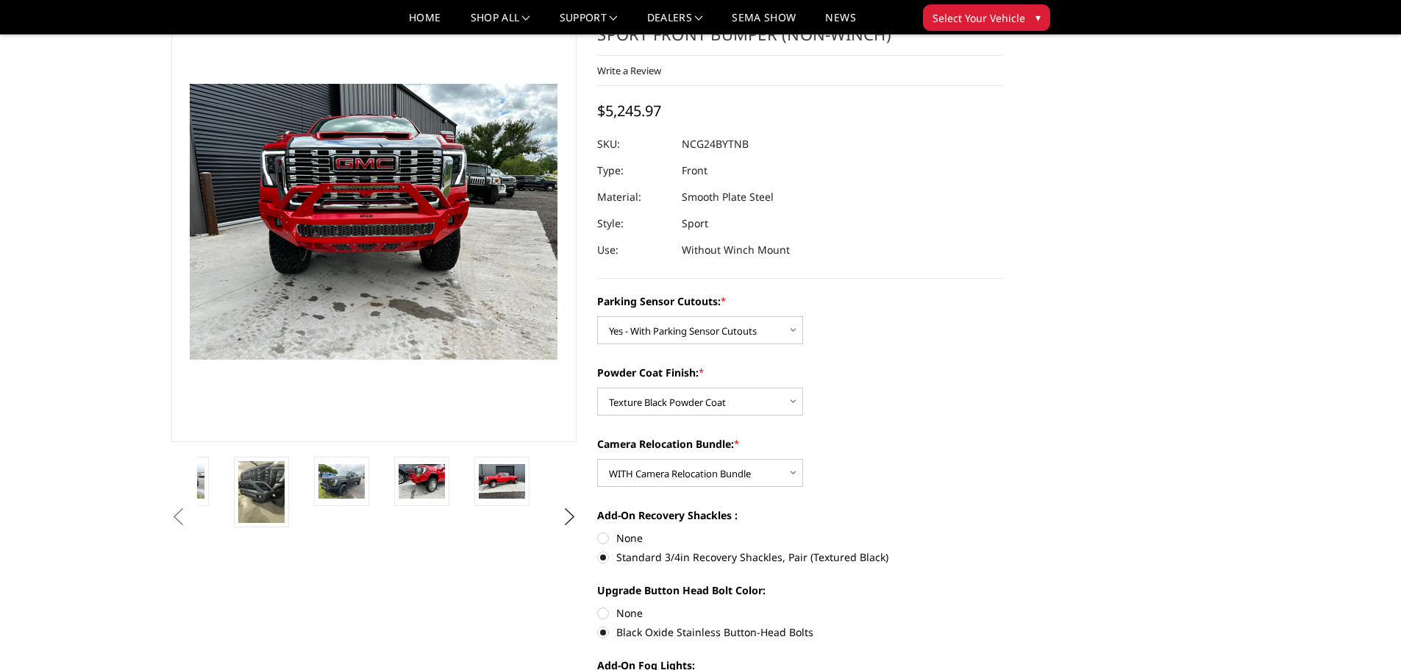
scroll to position [0, 0]
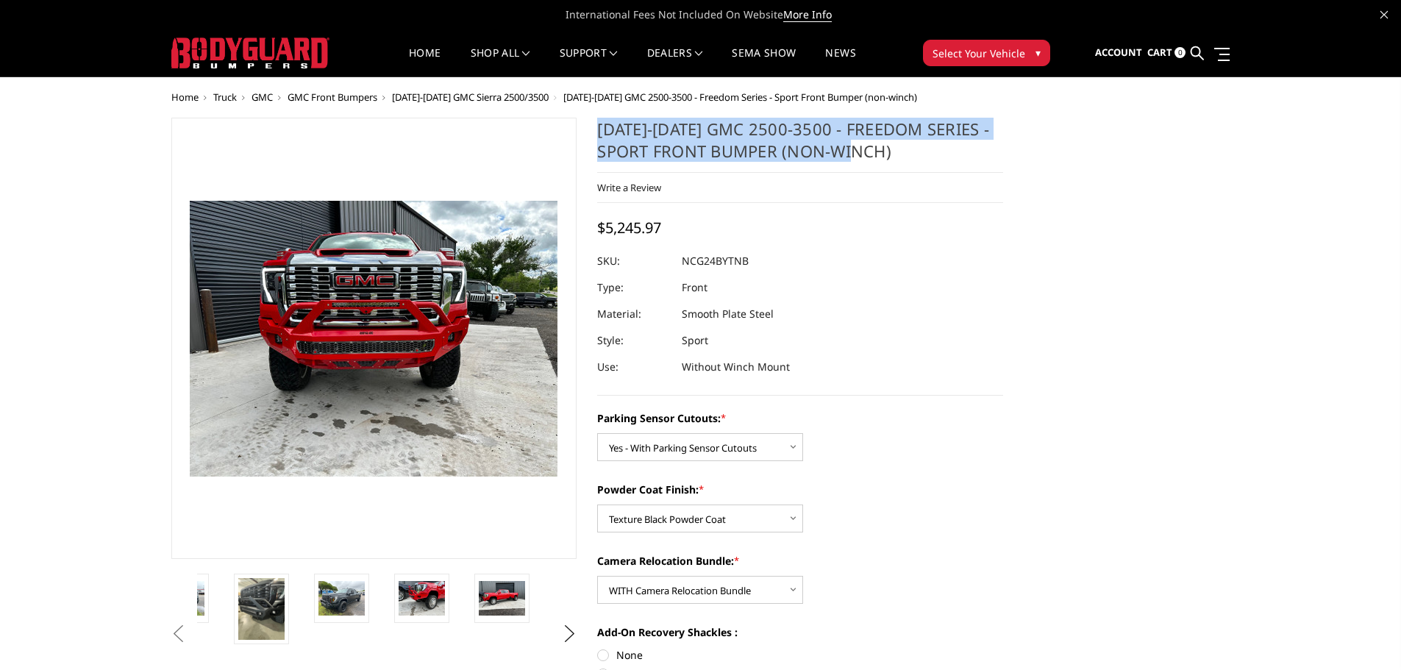
drag, startPoint x: 600, startPoint y: 126, endPoint x: 899, endPoint y: 166, distance: 302.0
click at [899, 166] on h1 "2024-2025 GMC 2500-3500 - Freedom Series - Sport Front Bumper (non-winch)" at bounding box center [800, 145] width 406 height 55
copy h1 "2024-2025 GMC 2500-3500 - Freedom Series - Sport Front Bumper (non-winch)"
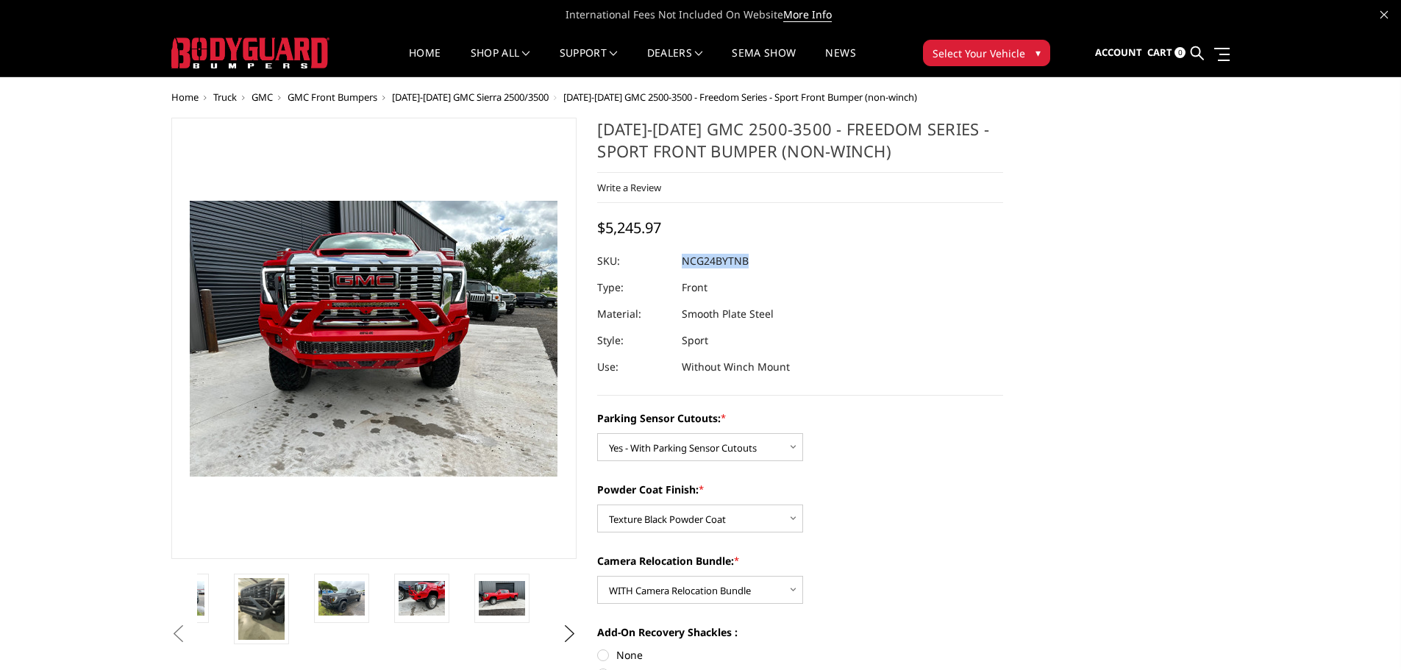
click at [683, 258] on dl "SKU: NCG24BYTNB UPC: Type: Front Material: Smooth Plate Steel Style: Sport Use:…" at bounding box center [800, 314] width 406 height 132
copy dl "NCG24BYTNB UPC:"
